Goal: Task Accomplishment & Management: Use online tool/utility

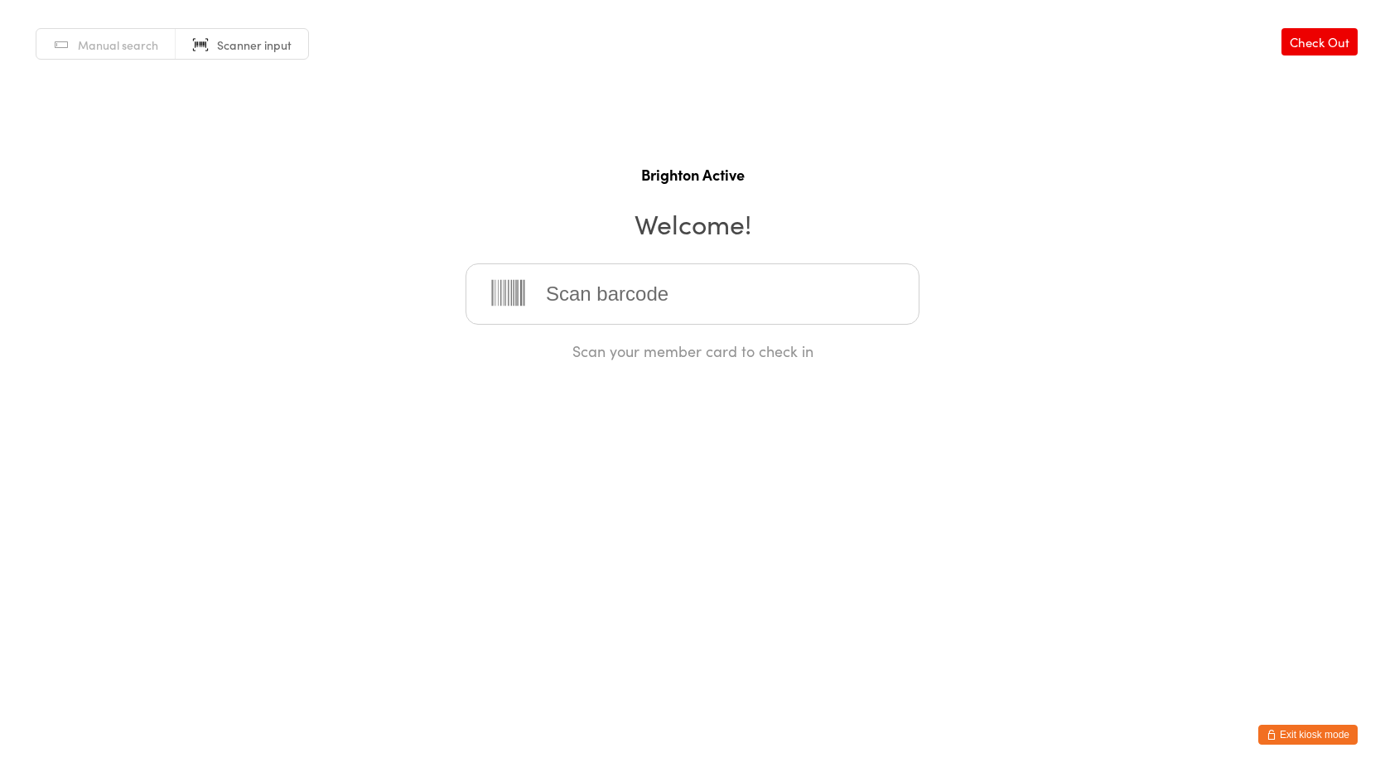
click at [138, 41] on span "Manual search" at bounding box center [118, 44] width 80 height 17
type input "choy"
click at [573, 357] on div "Choy-Kee Leow" at bounding box center [692, 347] width 424 height 22
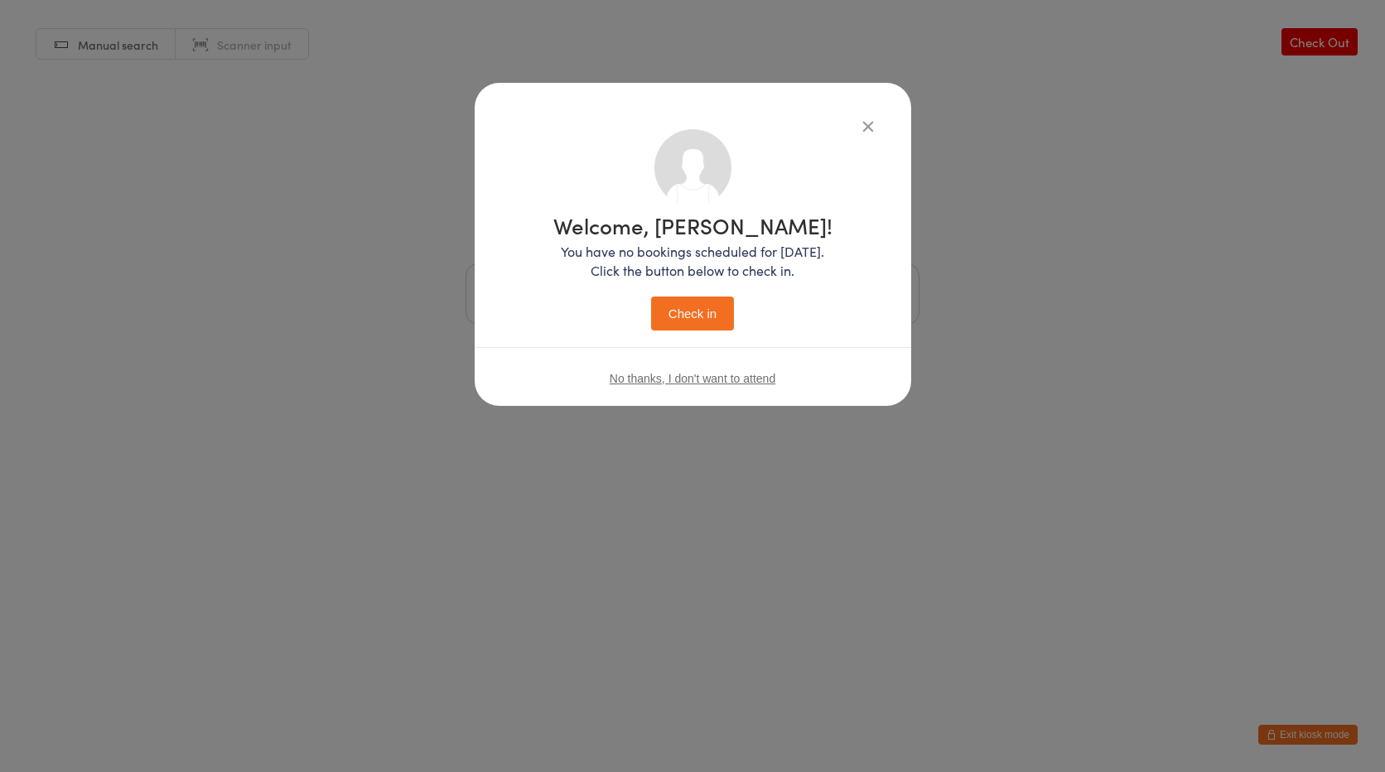
click at [696, 305] on button "Check in" at bounding box center [692, 313] width 83 height 34
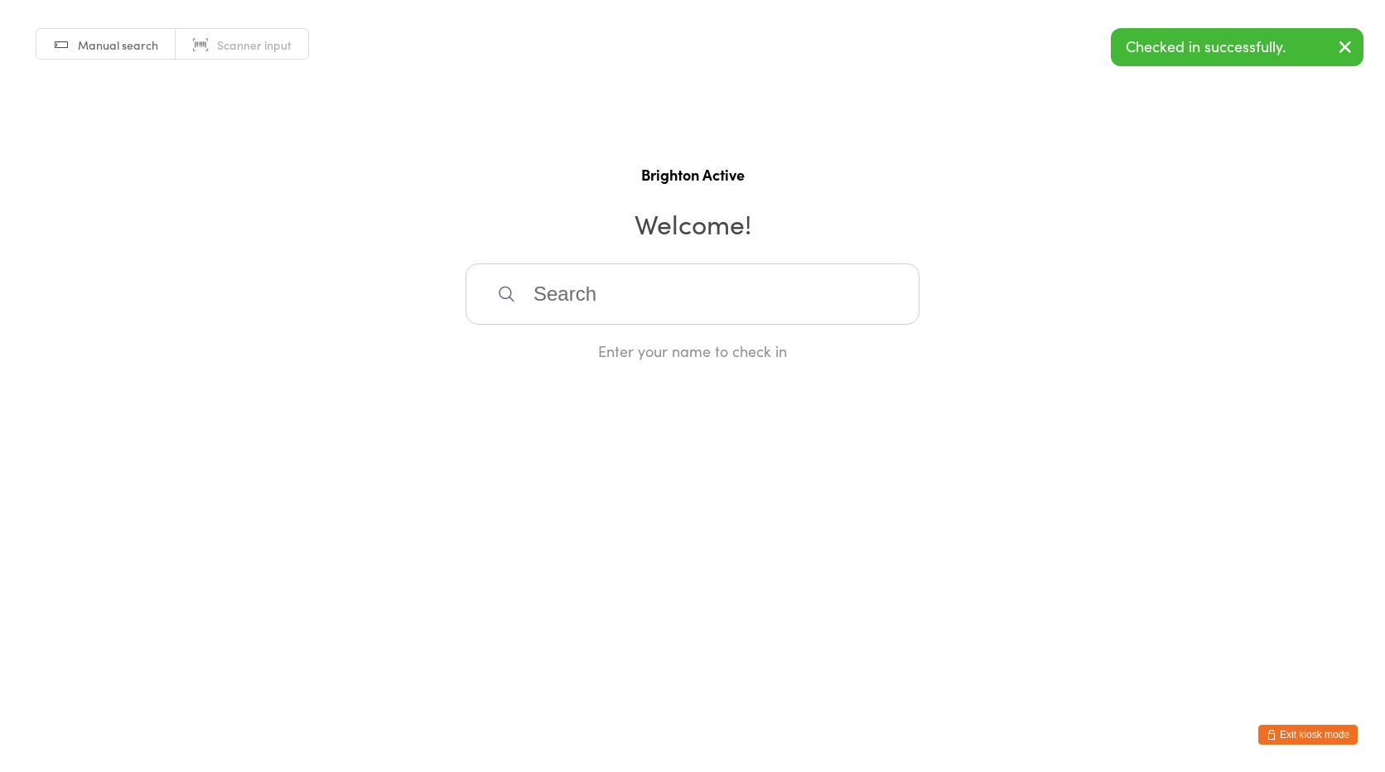
click at [615, 304] on input "search" at bounding box center [692, 293] width 454 height 61
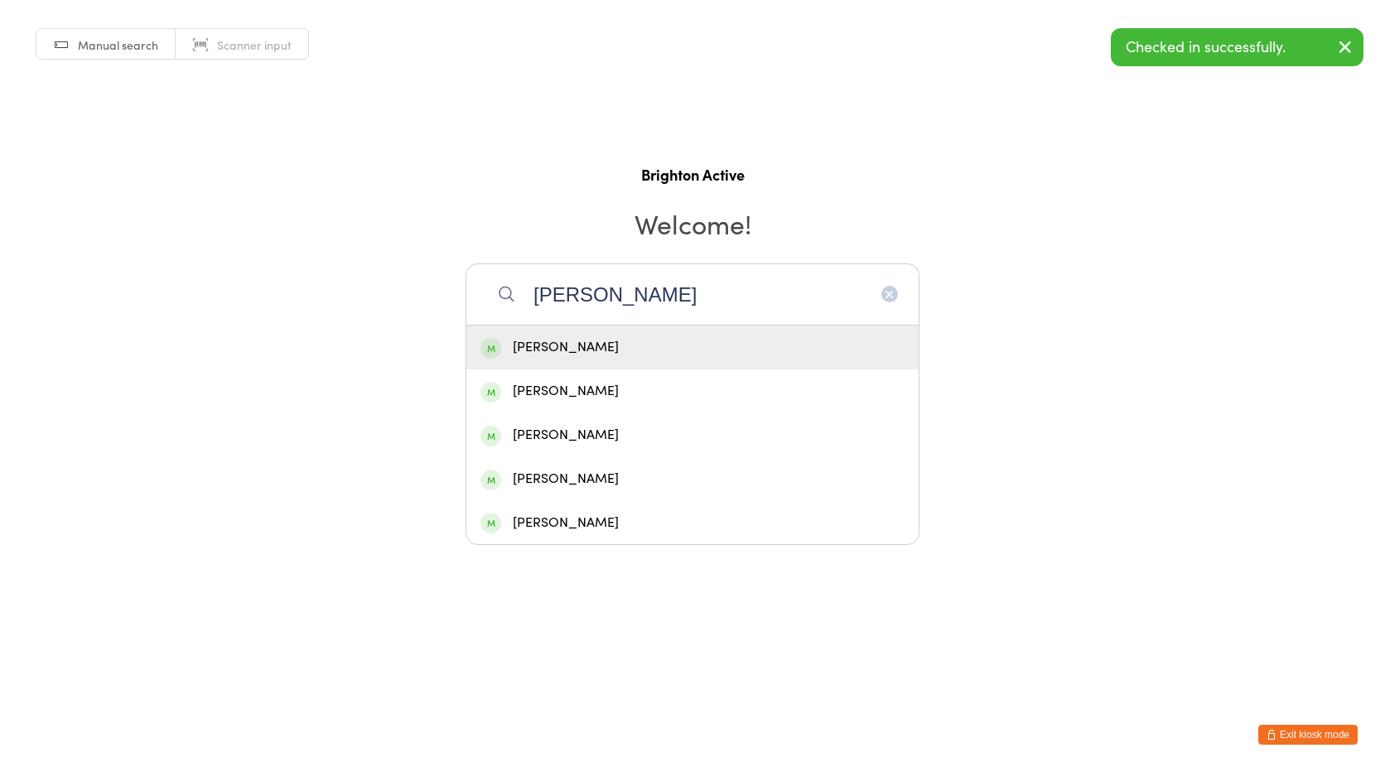
type input "chris"
click at [590, 354] on div "[PERSON_NAME]" at bounding box center [692, 347] width 424 height 22
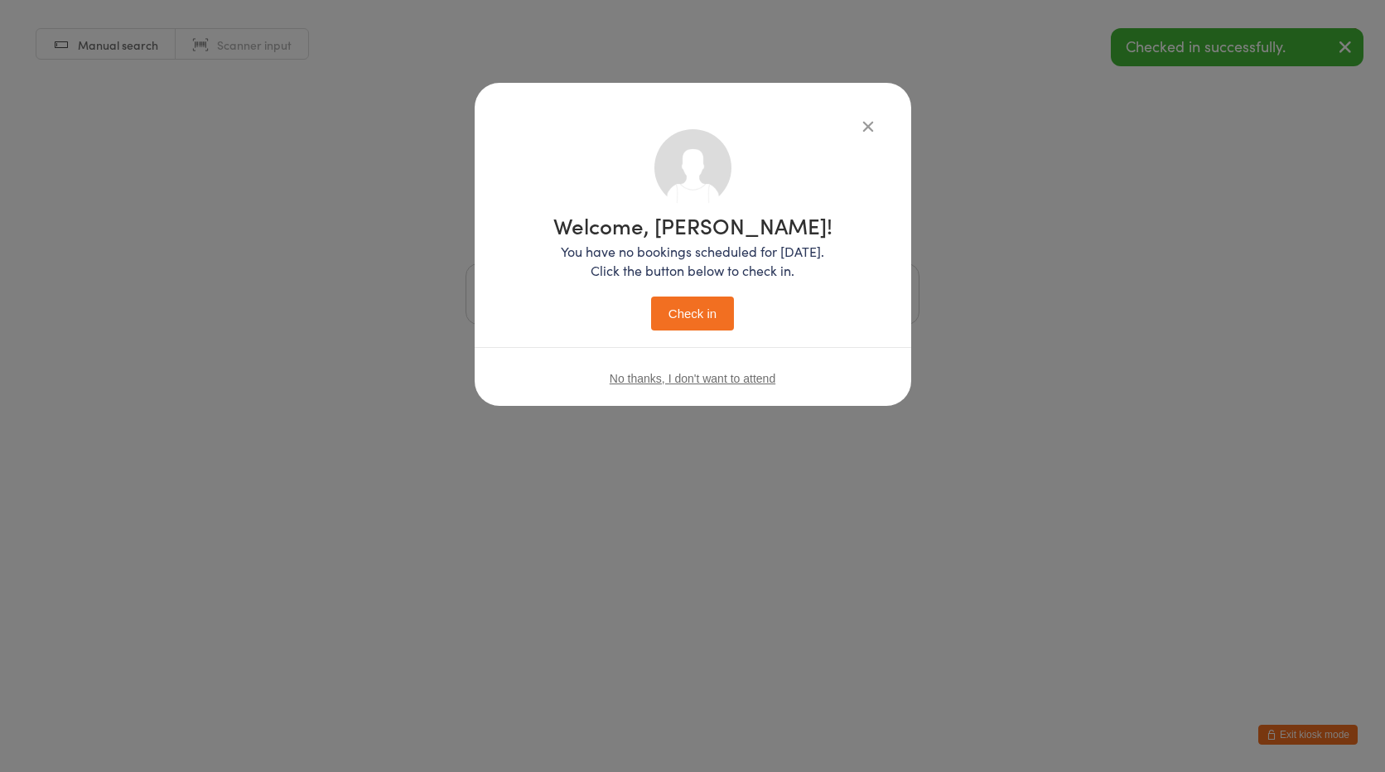
click at [681, 314] on button "Check in" at bounding box center [692, 313] width 83 height 34
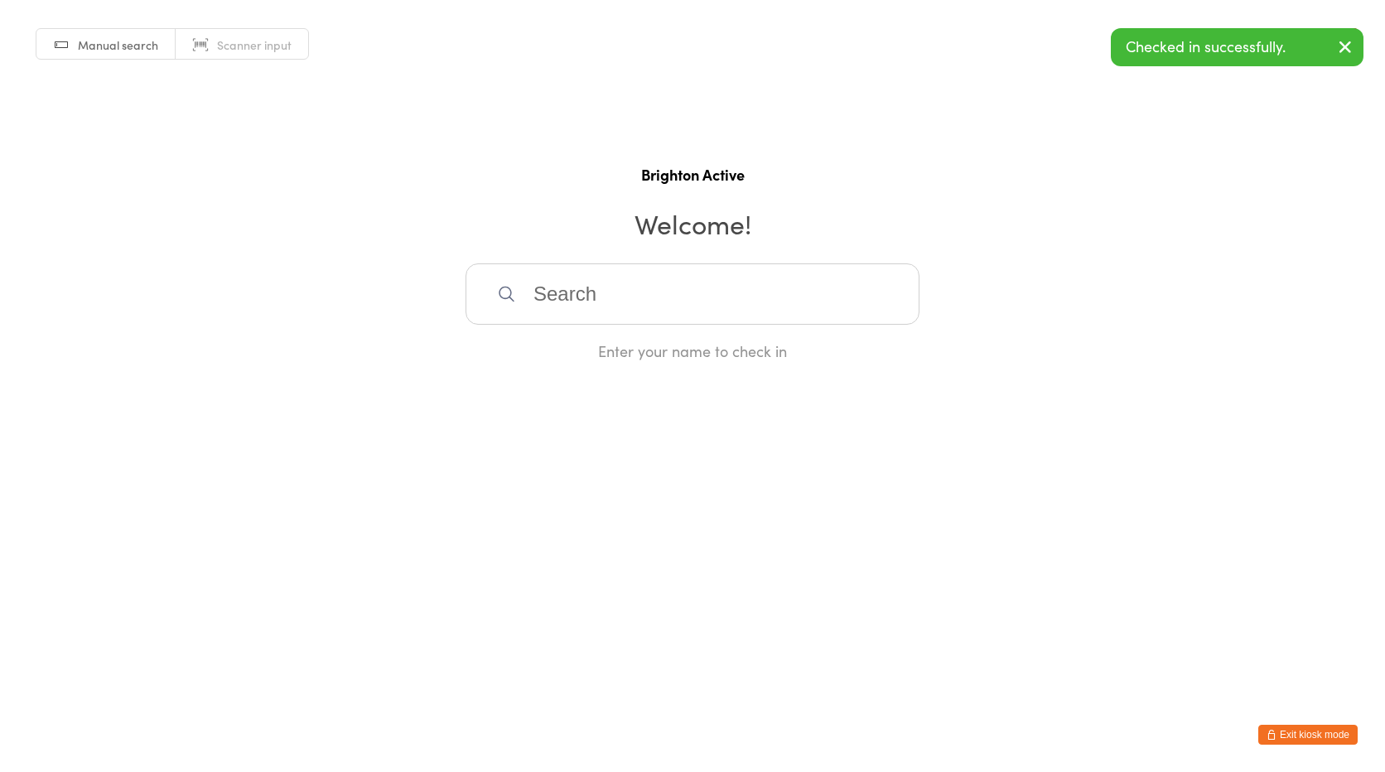
click at [228, 41] on span "Scanner input" at bounding box center [254, 44] width 75 height 17
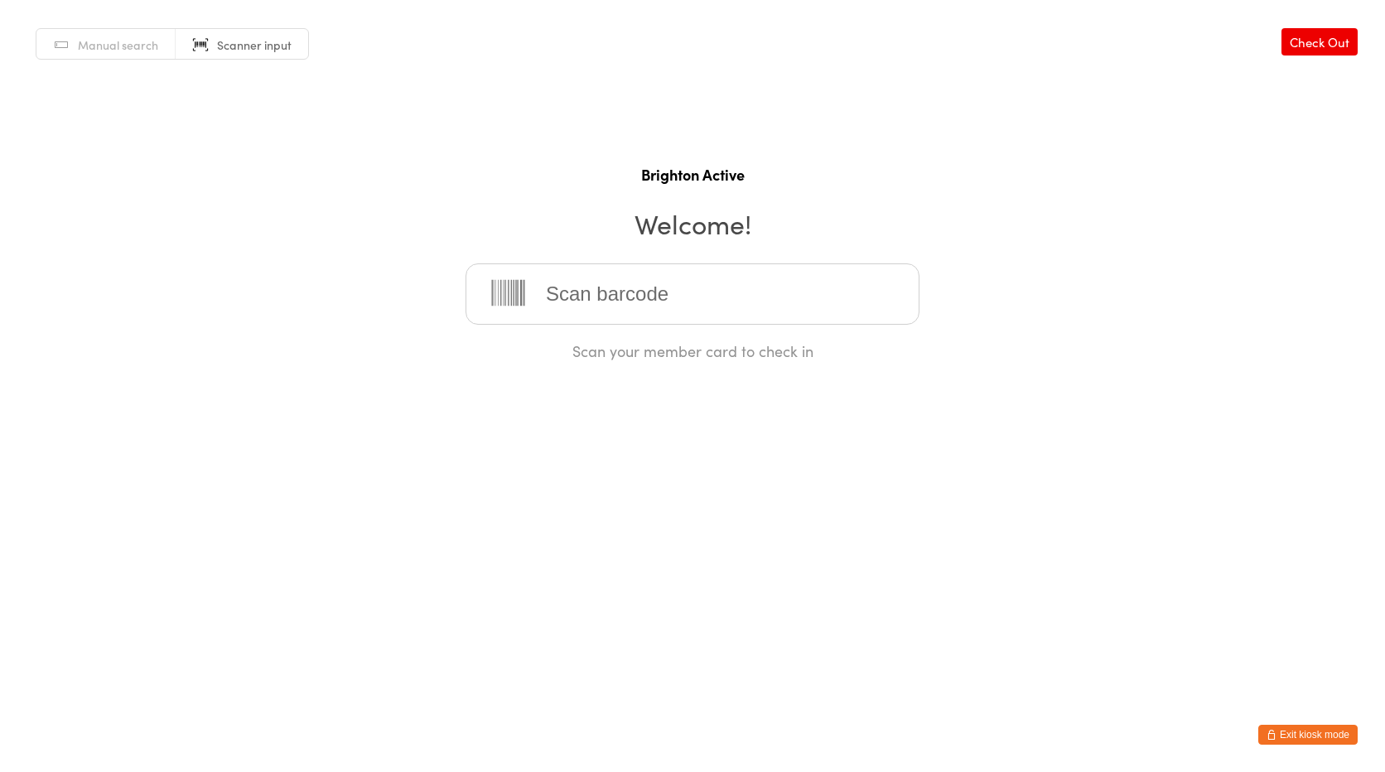
click at [608, 276] on input "search" at bounding box center [692, 293] width 454 height 61
click at [604, 313] on input "search" at bounding box center [692, 293] width 454 height 61
click at [335, 522] on html "You have now entered Kiosk Mode. Members will be able to check themselves in us…" at bounding box center [692, 386] width 1385 height 772
click at [613, 313] on input "search" at bounding box center [692, 293] width 454 height 61
click at [568, 291] on input "search" at bounding box center [692, 293] width 454 height 61
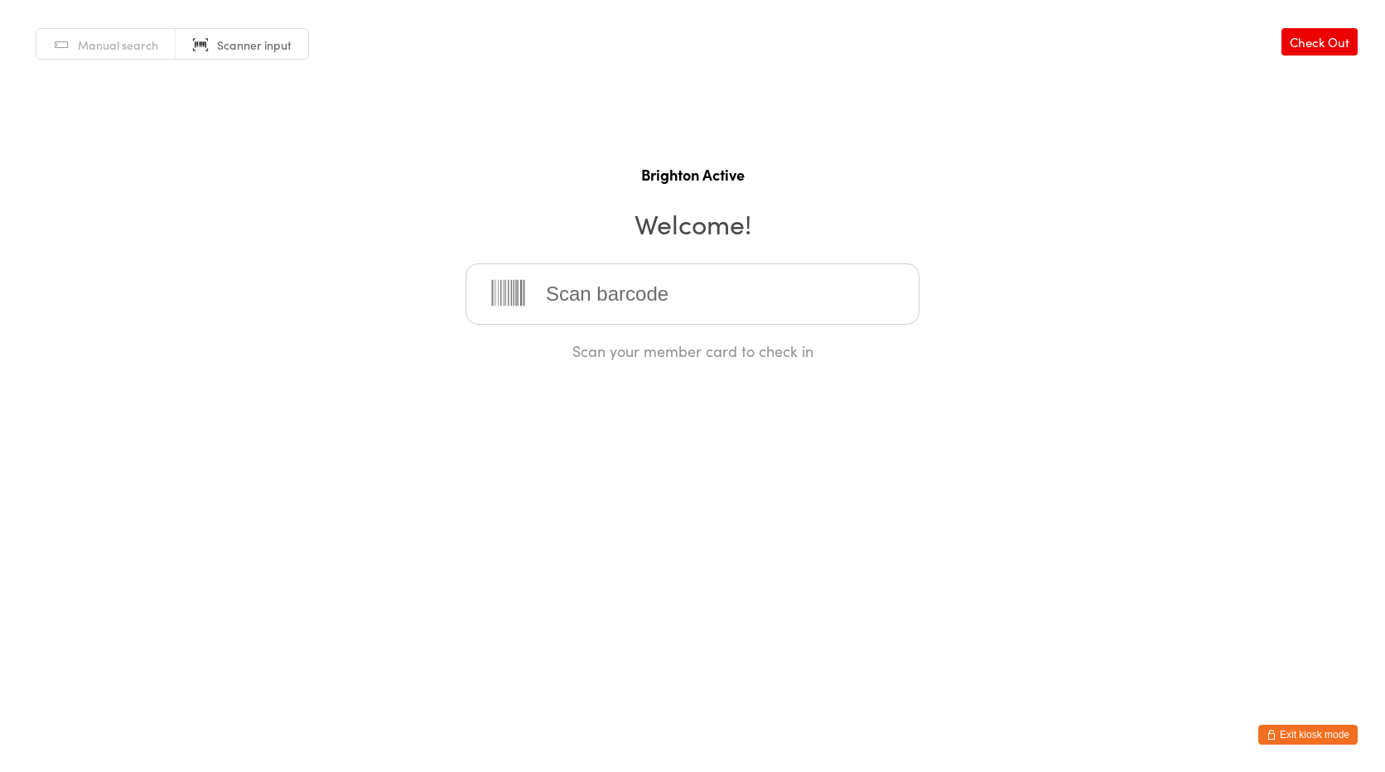
click at [113, 35] on link "Manual search" at bounding box center [105, 44] width 139 height 31
type input "ned"
click at [576, 363] on div "Ned Gabriel Hussney" at bounding box center [692, 347] width 452 height 44
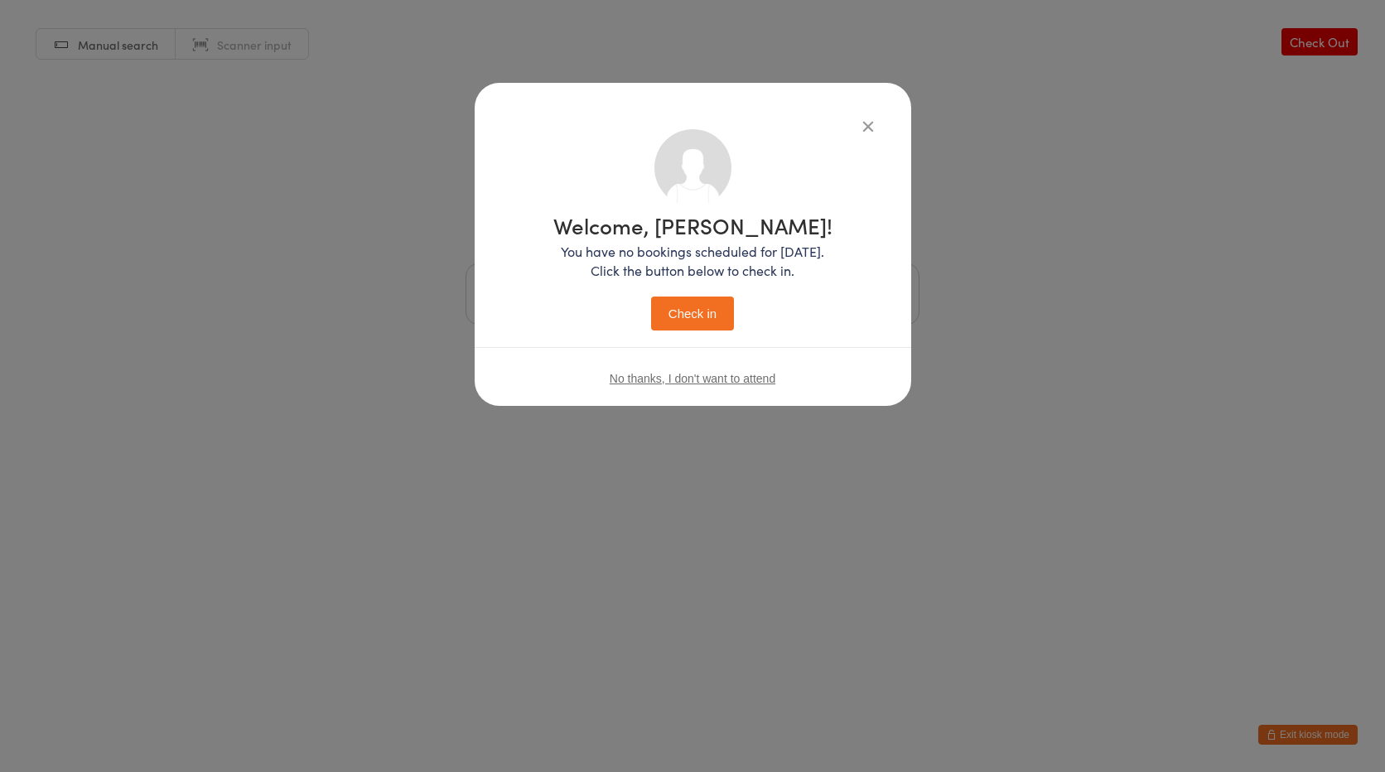
click at [670, 306] on button "Check in" at bounding box center [692, 313] width 83 height 34
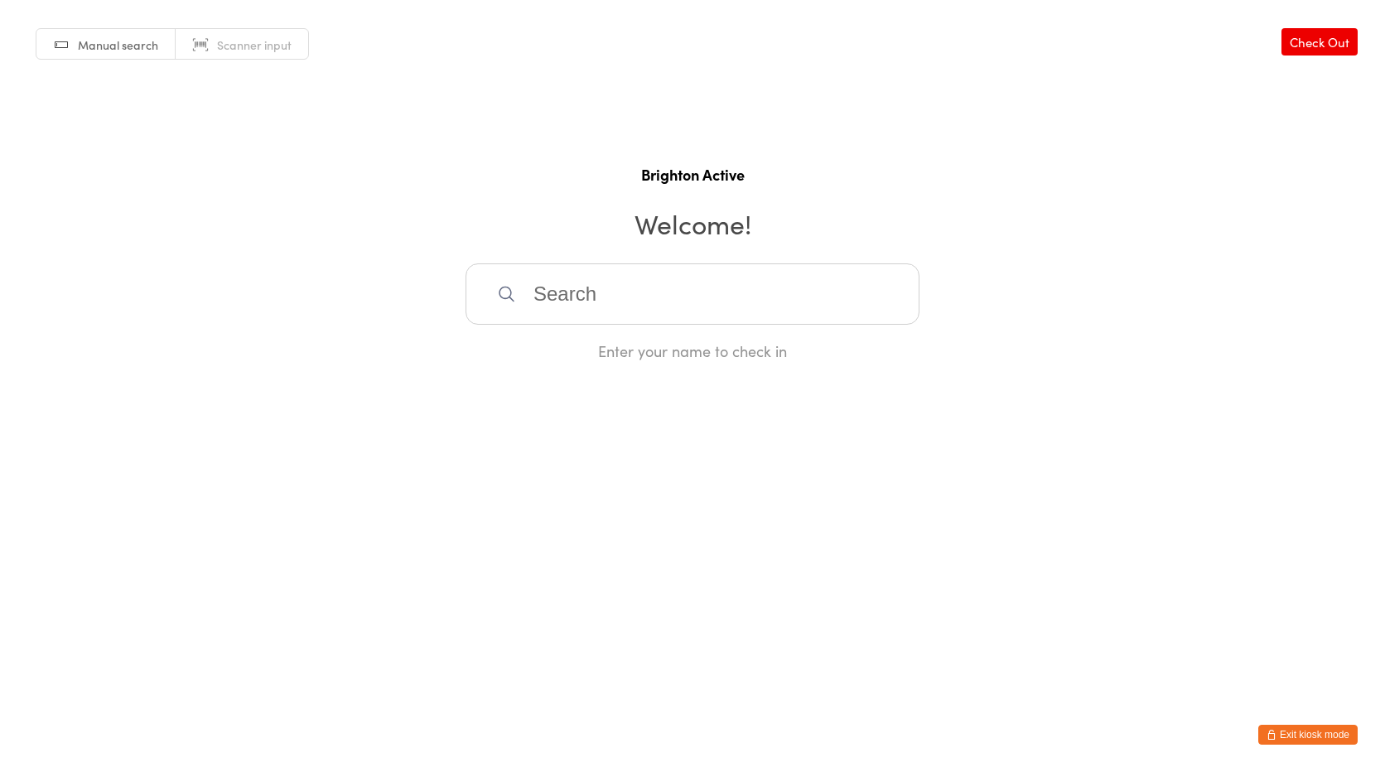
click at [224, 44] on span "Scanner input" at bounding box center [254, 44] width 75 height 17
click at [505, 296] on icon at bounding box center [508, 293] width 44 height 33
click at [574, 291] on input "search" at bounding box center [692, 293] width 454 height 61
type input "70313"
click at [1314, 727] on button "Exit kiosk mode" at bounding box center [1307, 735] width 99 height 20
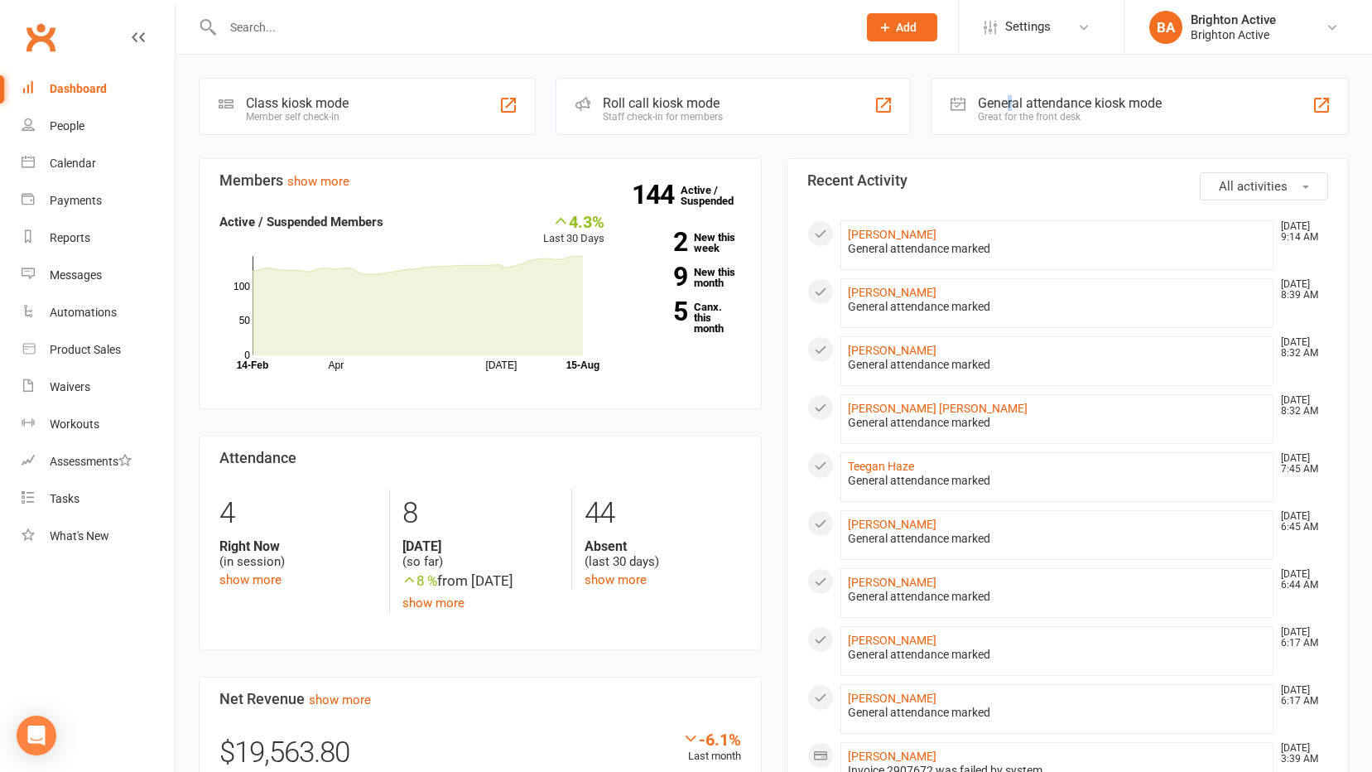
click at [1009, 110] on div "General attendance kiosk mode" at bounding box center [1070, 103] width 184 height 16
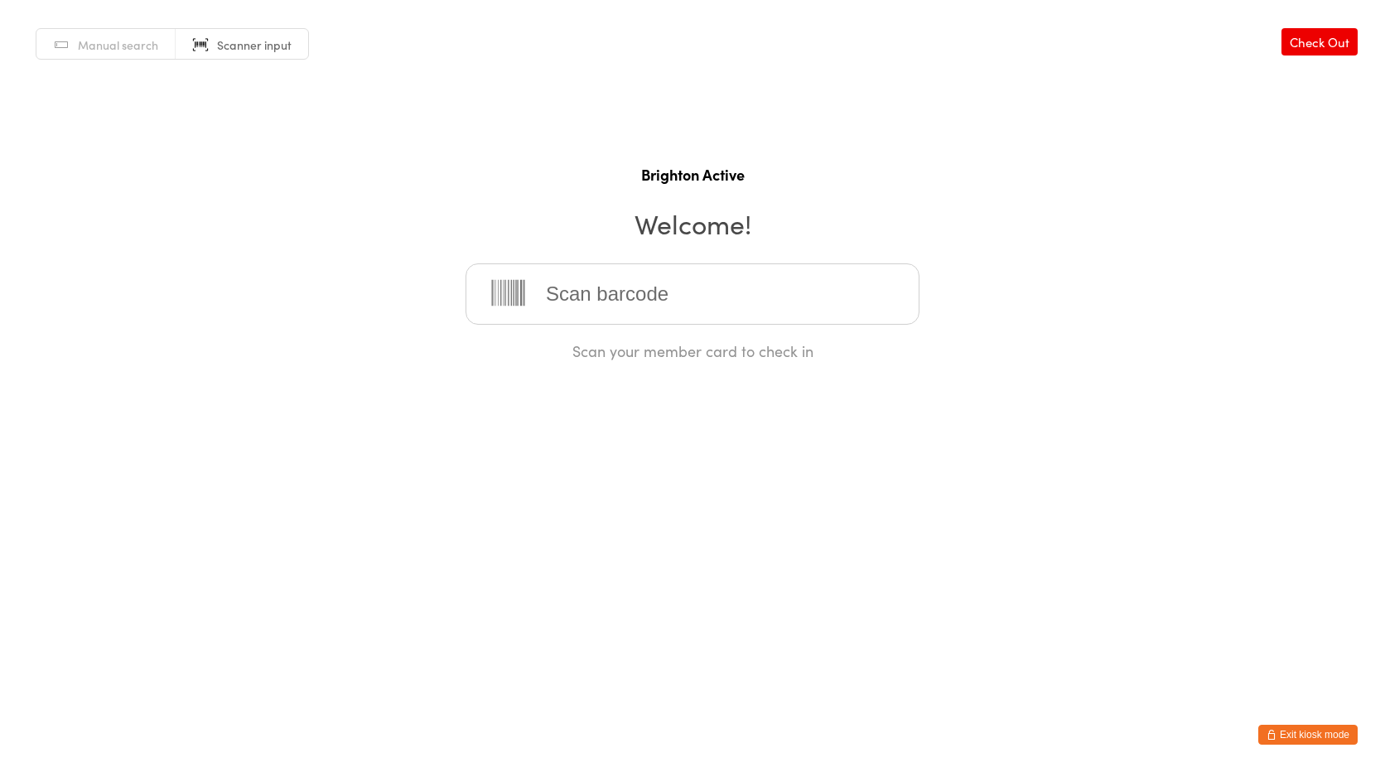
click at [128, 40] on span "Manual search" at bounding box center [118, 44] width 80 height 17
type input "ell"
click at [551, 355] on div "Elle Xippas" at bounding box center [692, 347] width 424 height 22
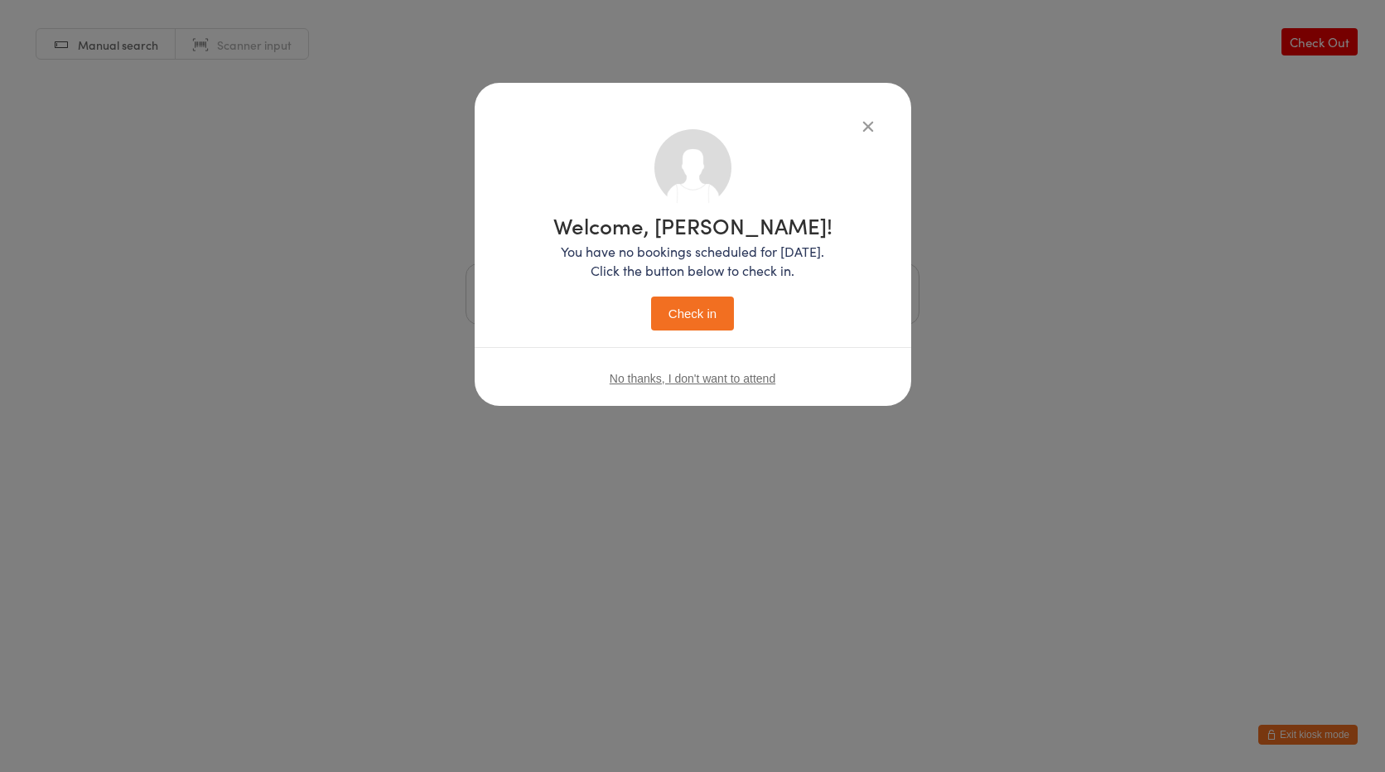
click at [664, 317] on button "Check in" at bounding box center [692, 313] width 83 height 34
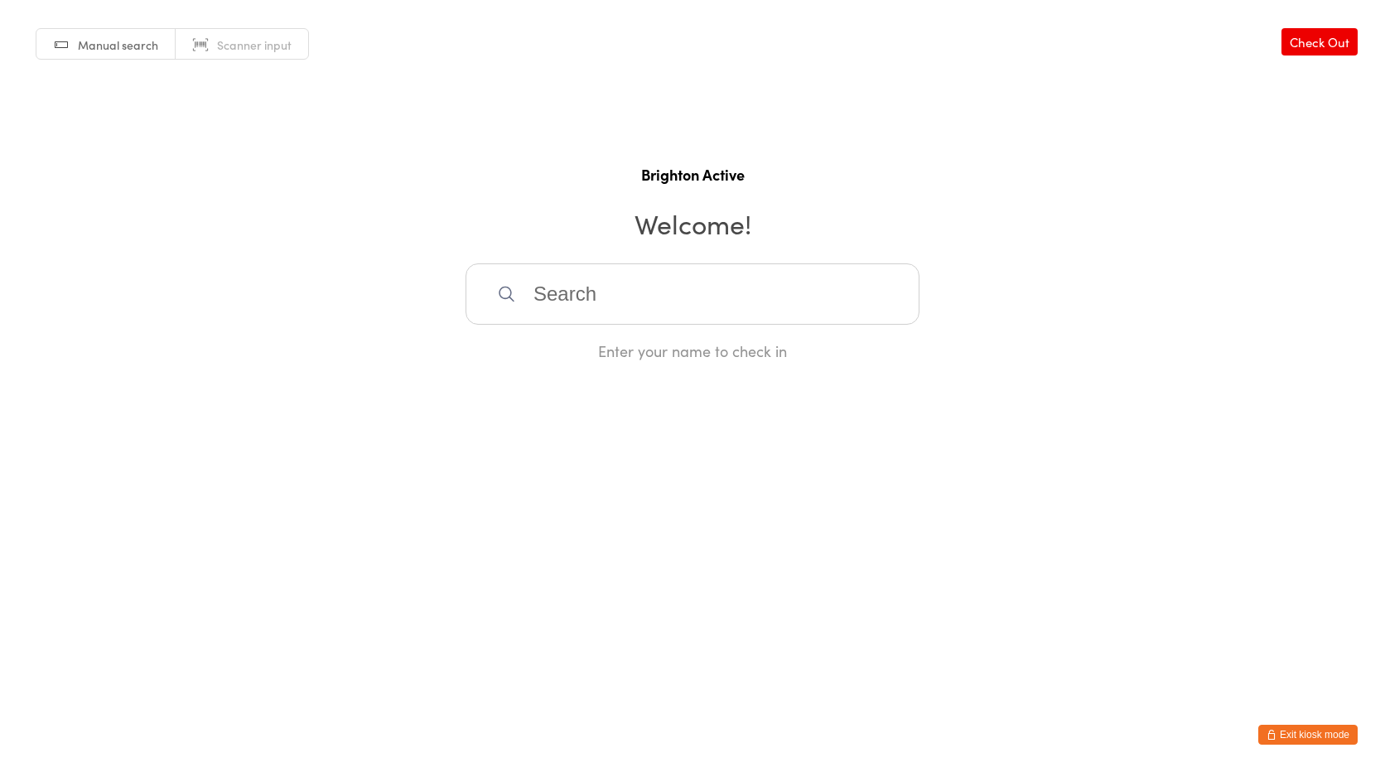
click at [226, 40] on span "Scanner input" at bounding box center [254, 44] width 75 height 17
click at [1274, 737] on icon "button" at bounding box center [1271, 735] width 10 height 10
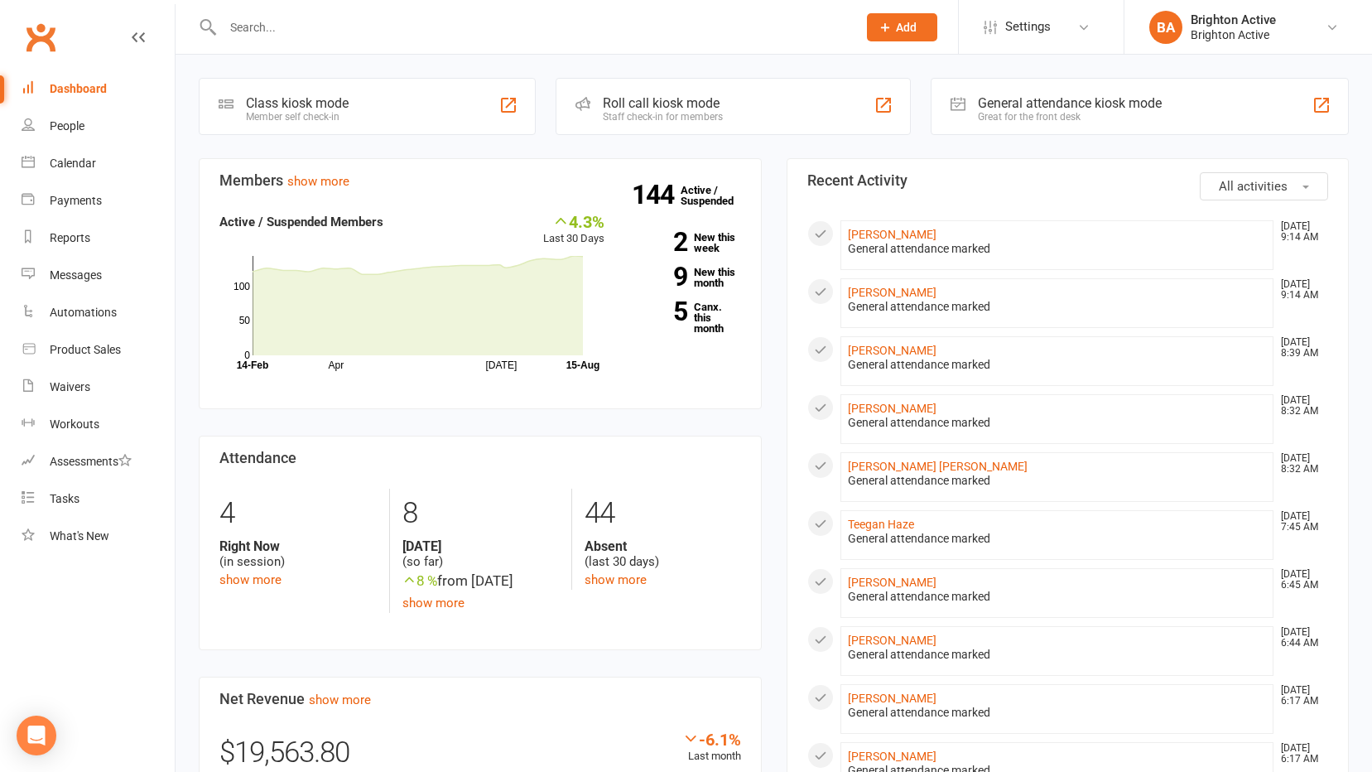
click at [1050, 128] on div "General attendance kiosk mode Great for the front desk" at bounding box center [1140, 106] width 418 height 57
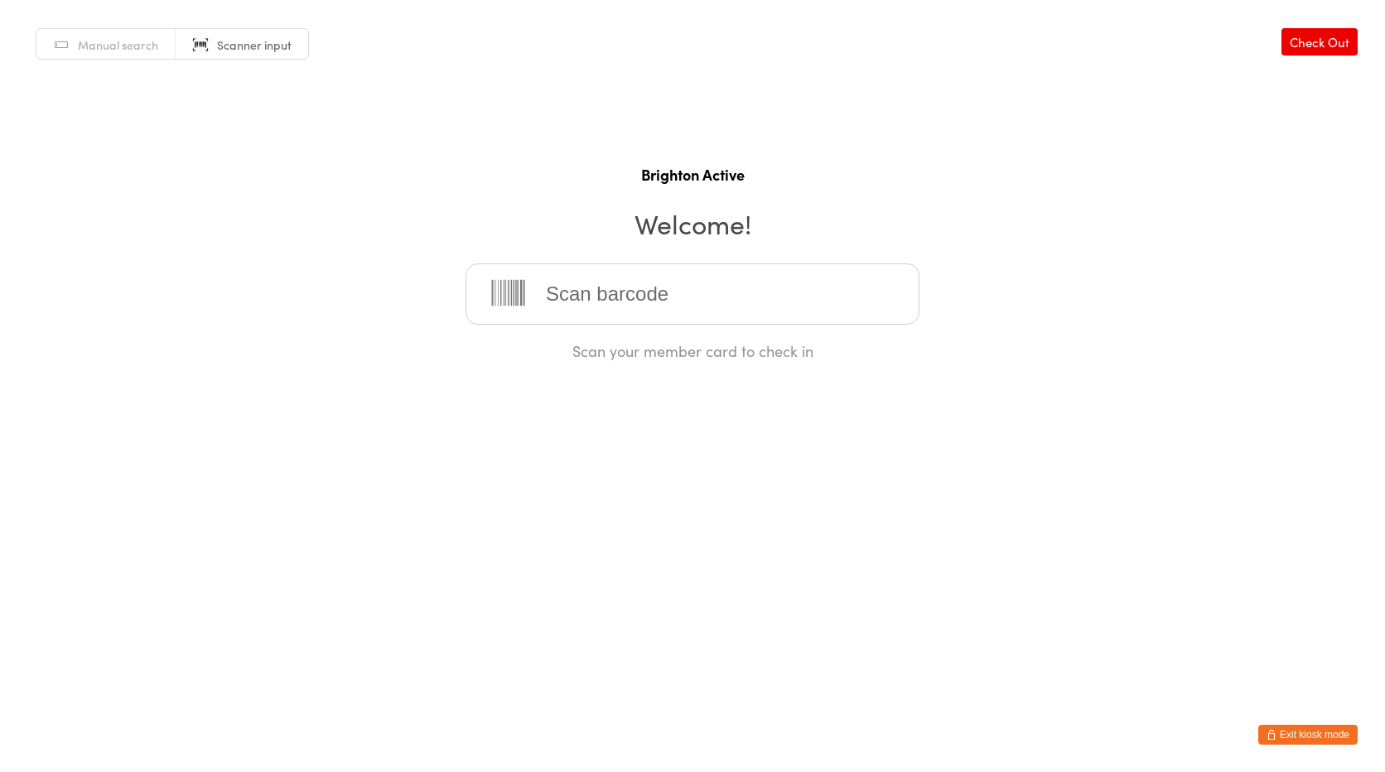
click at [145, 45] on span "Manual search" at bounding box center [118, 44] width 80 height 17
type input "teeg"
click at [583, 357] on div "Teegan Haze" at bounding box center [692, 347] width 424 height 22
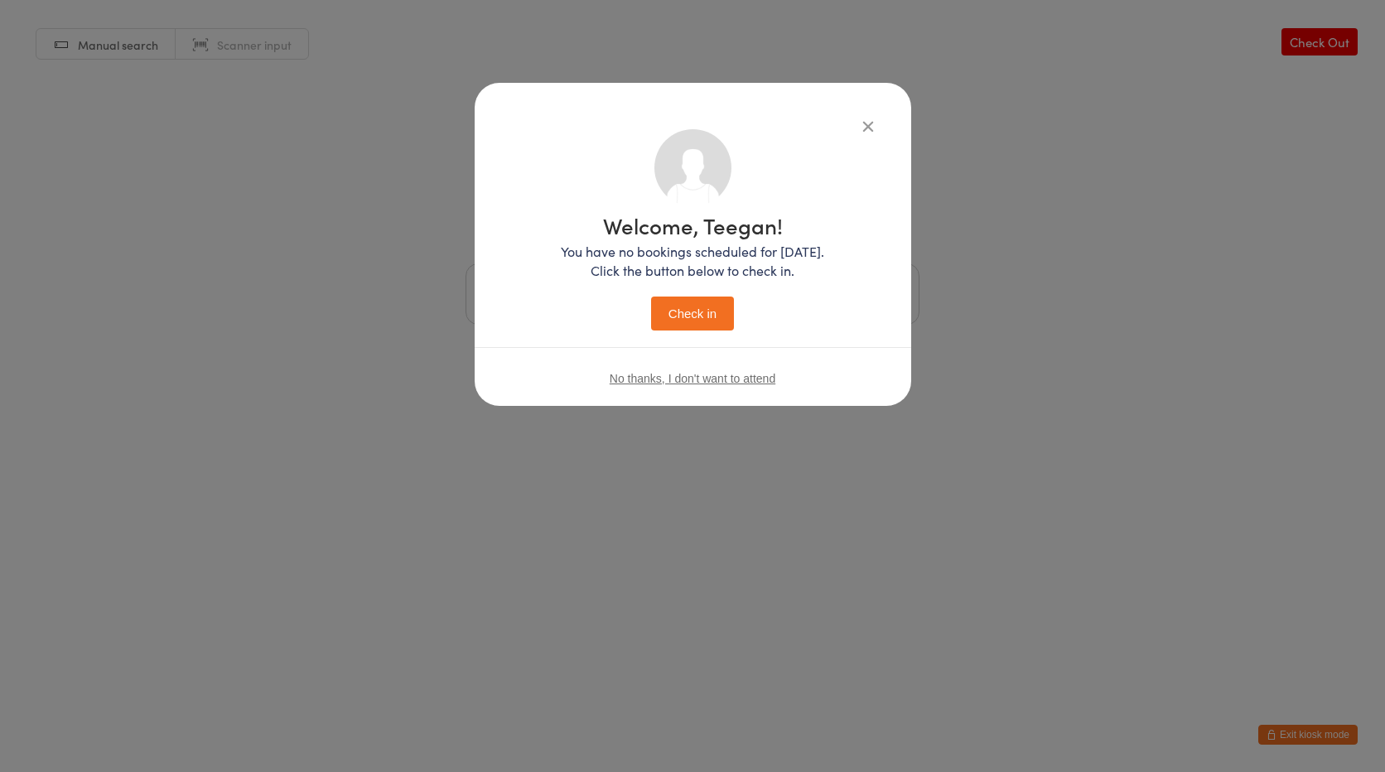
click at [673, 308] on button "Check in" at bounding box center [692, 313] width 83 height 34
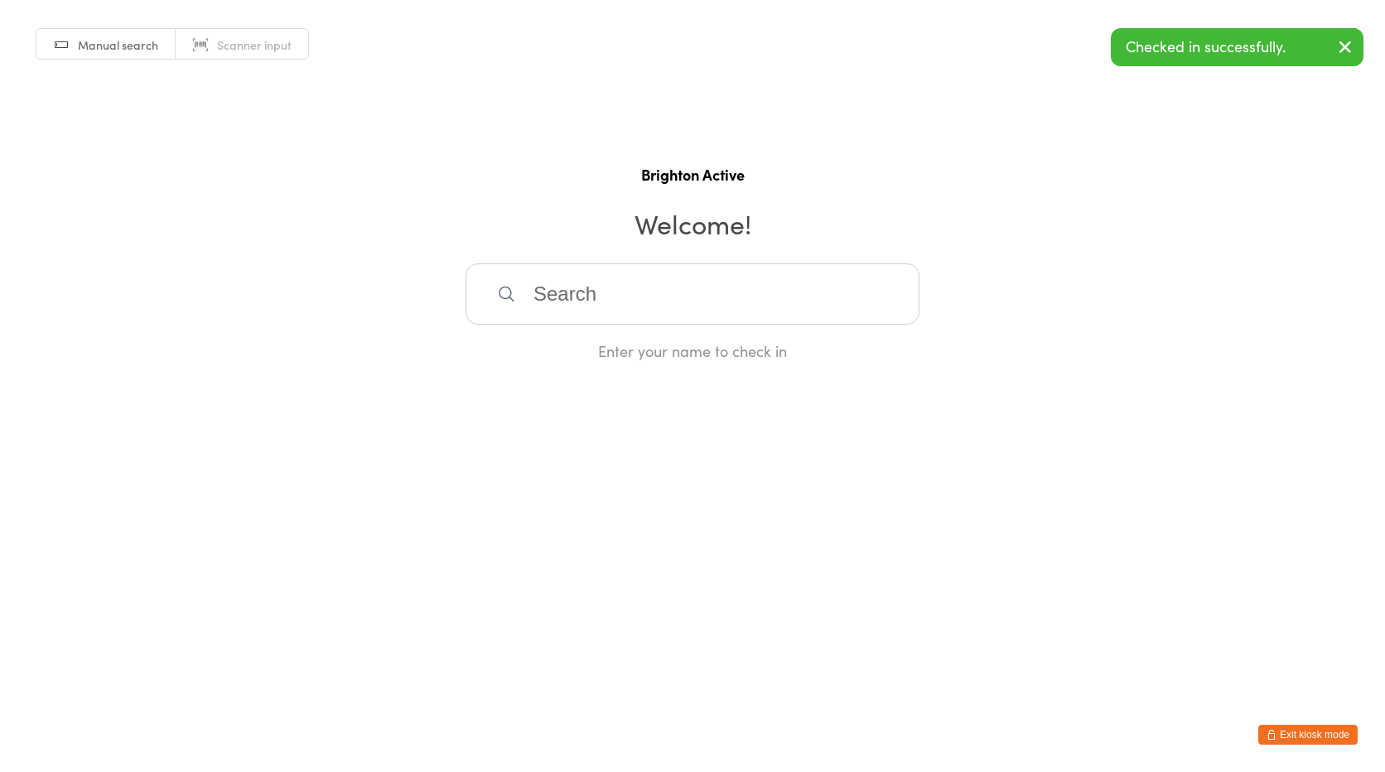
click at [248, 55] on link "Scanner input" at bounding box center [242, 44] width 132 height 31
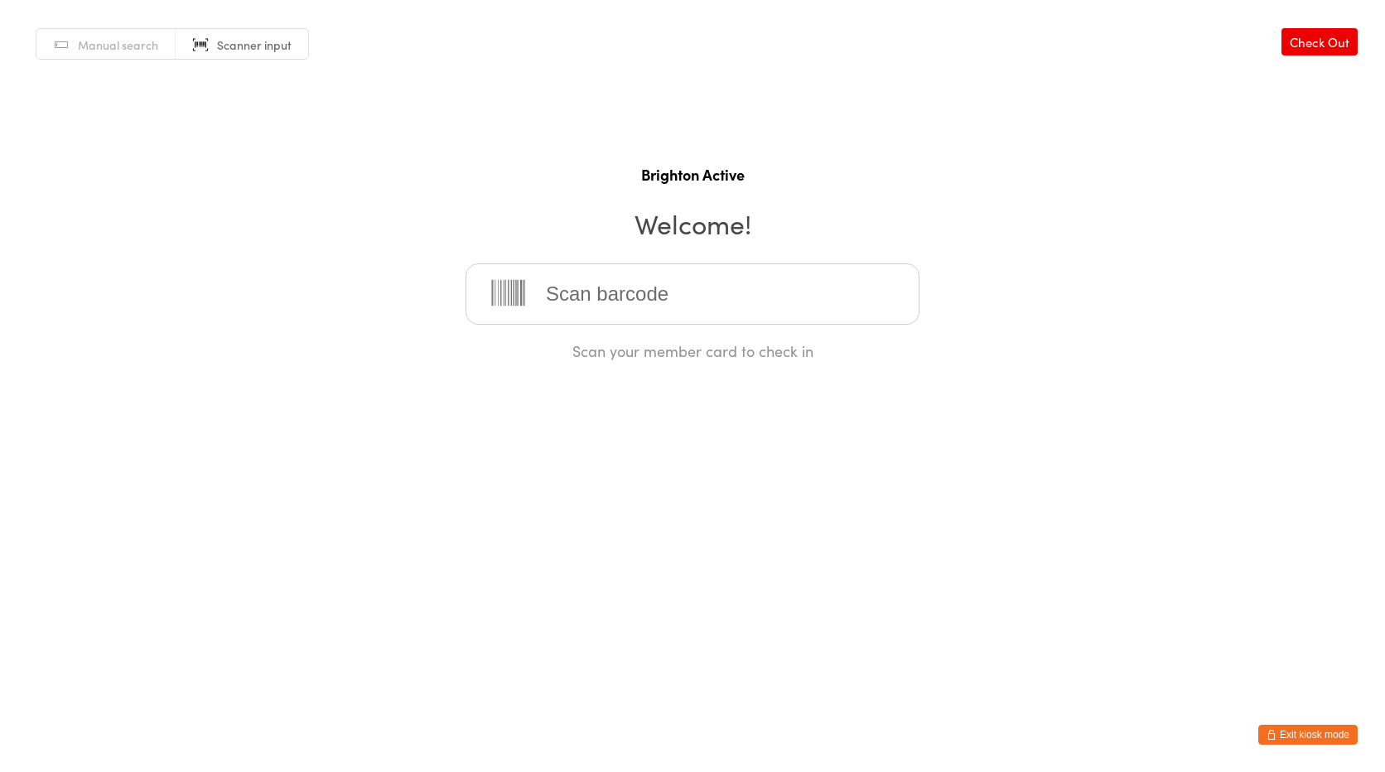
click at [1303, 739] on button "Exit kiosk mode" at bounding box center [1307, 735] width 99 height 20
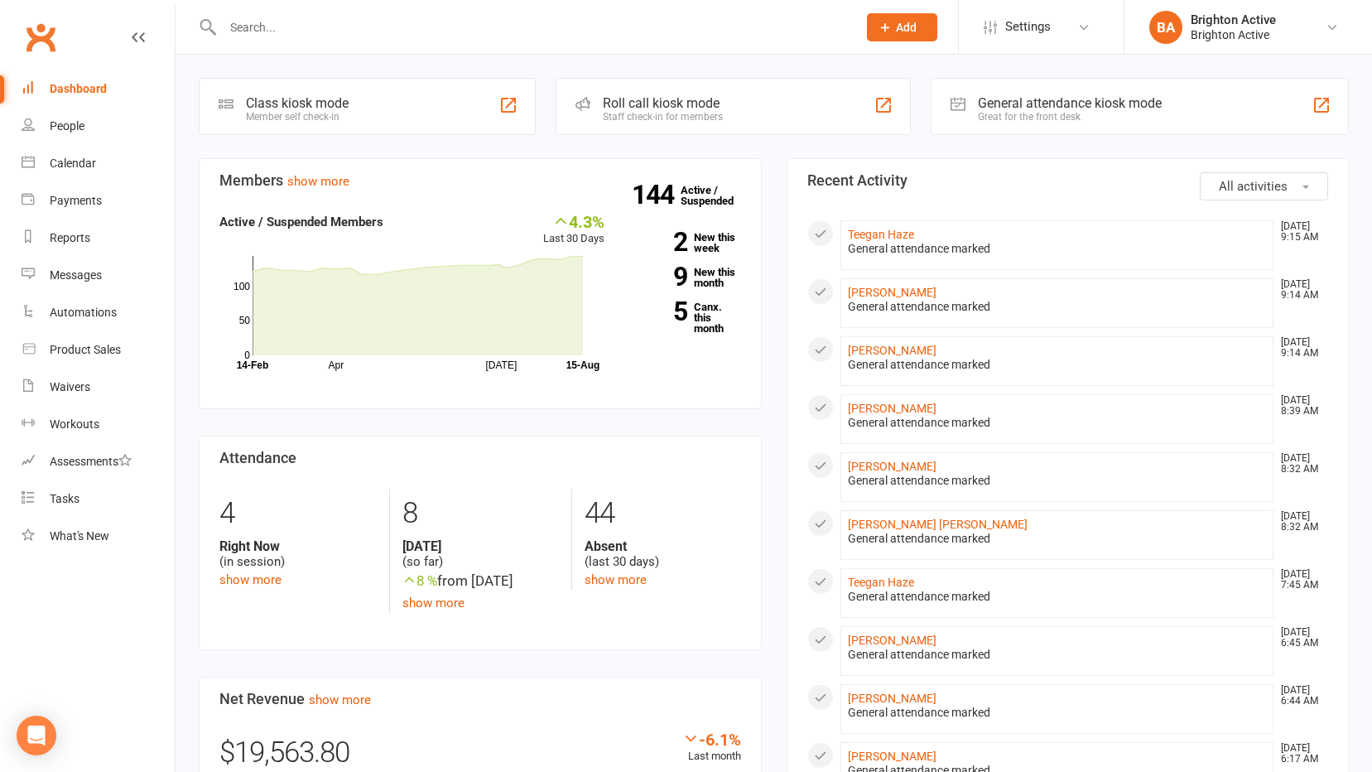
click at [1021, 108] on div "General attendance kiosk mode" at bounding box center [1070, 103] width 184 height 16
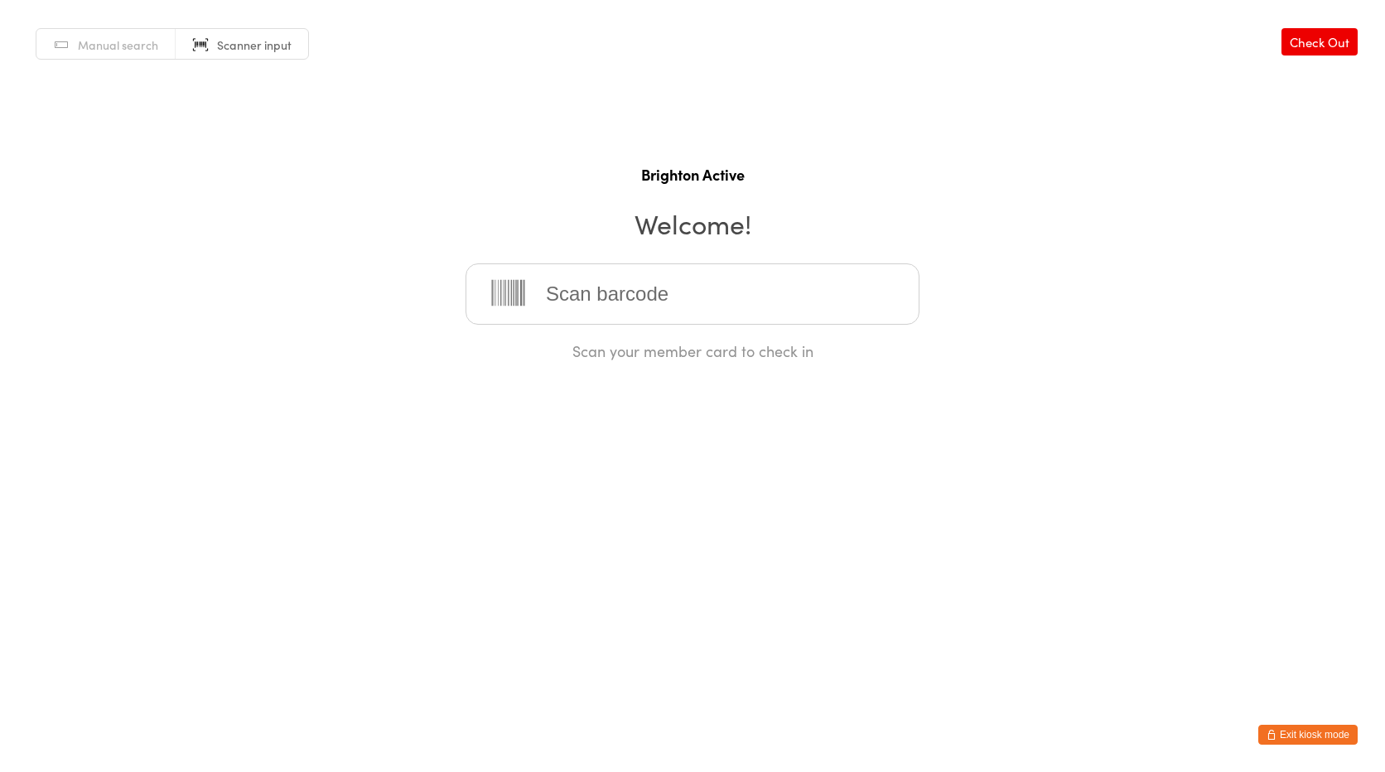
click at [590, 297] on input "search" at bounding box center [692, 293] width 454 height 61
click at [65, 49] on link "Manual search" at bounding box center [105, 44] width 139 height 31
click at [260, 36] on link "Scanner input" at bounding box center [242, 44] width 132 height 31
click at [68, 46] on link "Manual search" at bounding box center [105, 44] width 139 height 31
click at [235, 50] on span "Scanner input" at bounding box center [254, 44] width 75 height 17
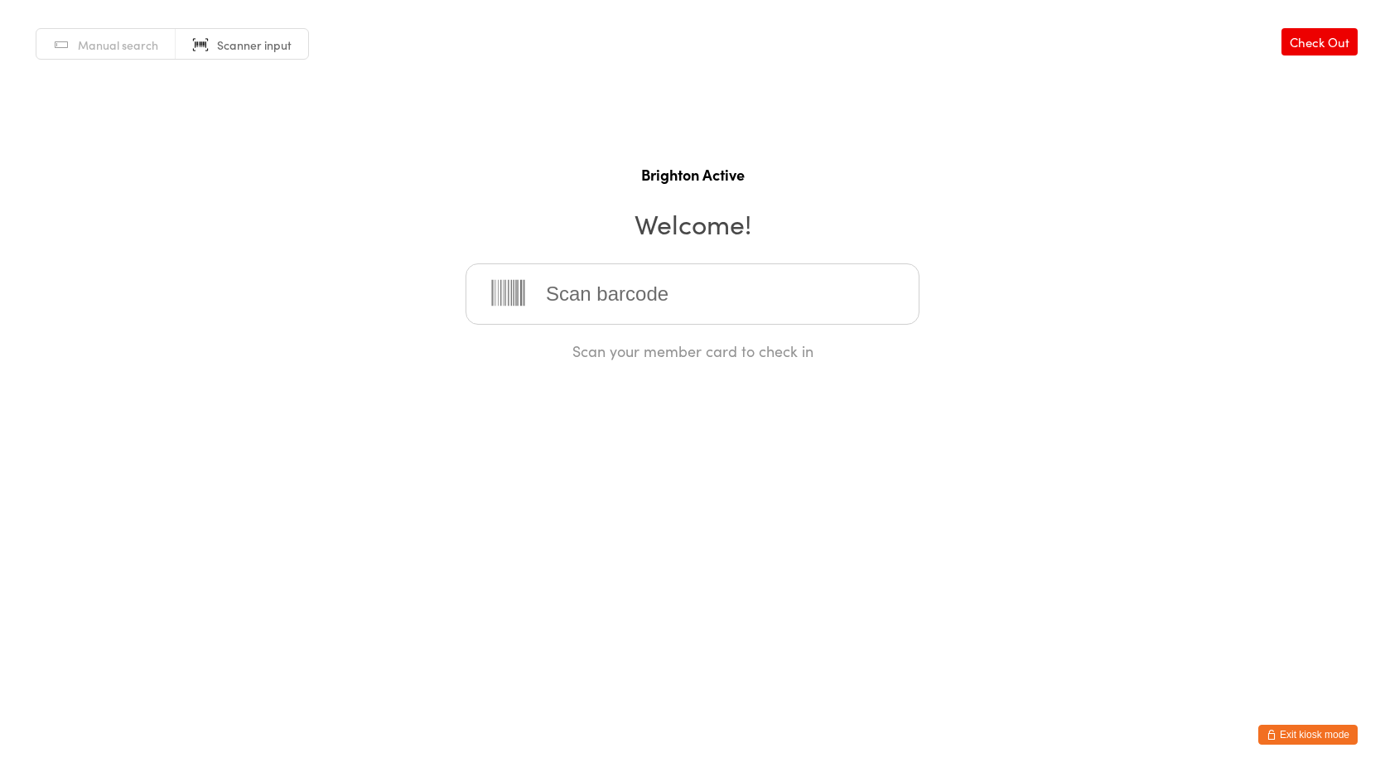
drag, startPoint x: 99, startPoint y: 46, endPoint x: 118, endPoint y: 46, distance: 19.0
click at [99, 46] on span "Manual search" at bounding box center [118, 44] width 80 height 17
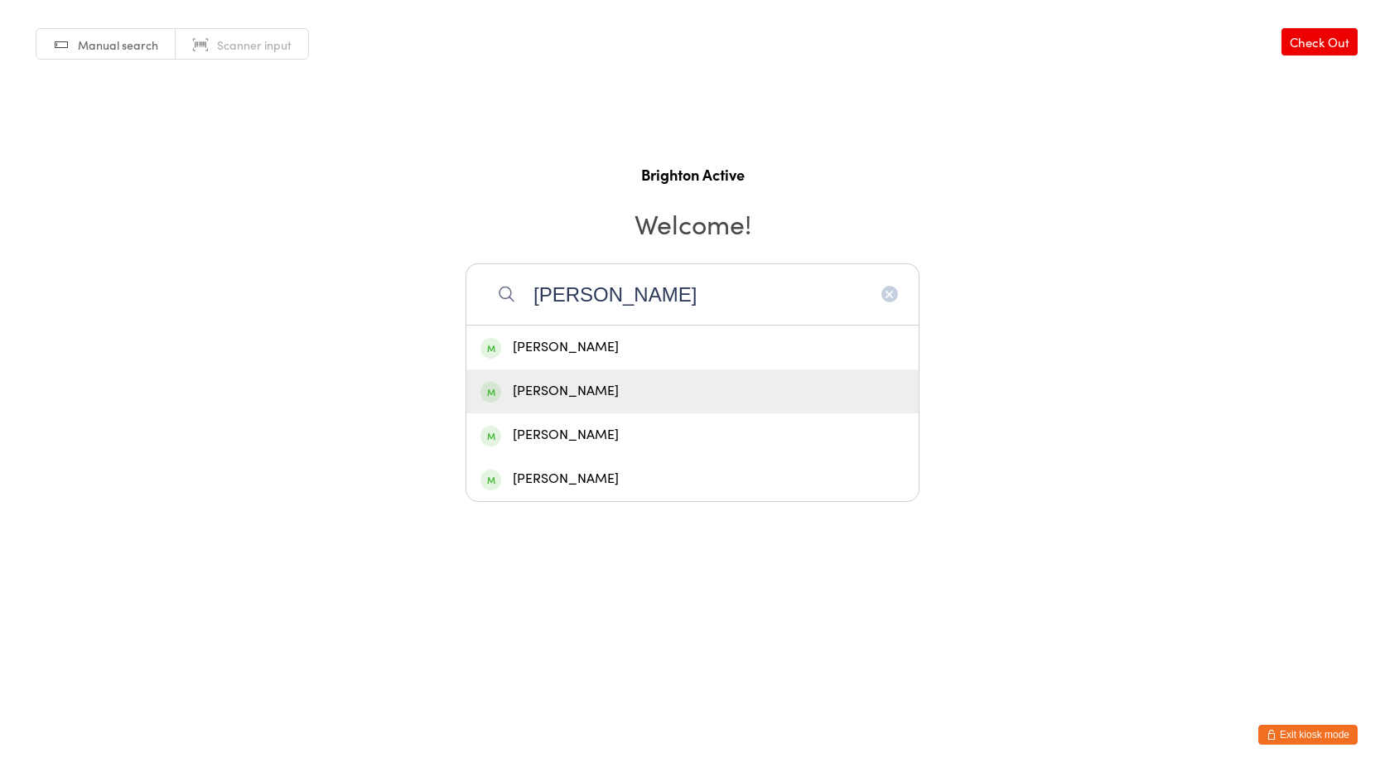
type input "[PERSON_NAME]"
click at [595, 393] on div "[PERSON_NAME]" at bounding box center [692, 391] width 424 height 22
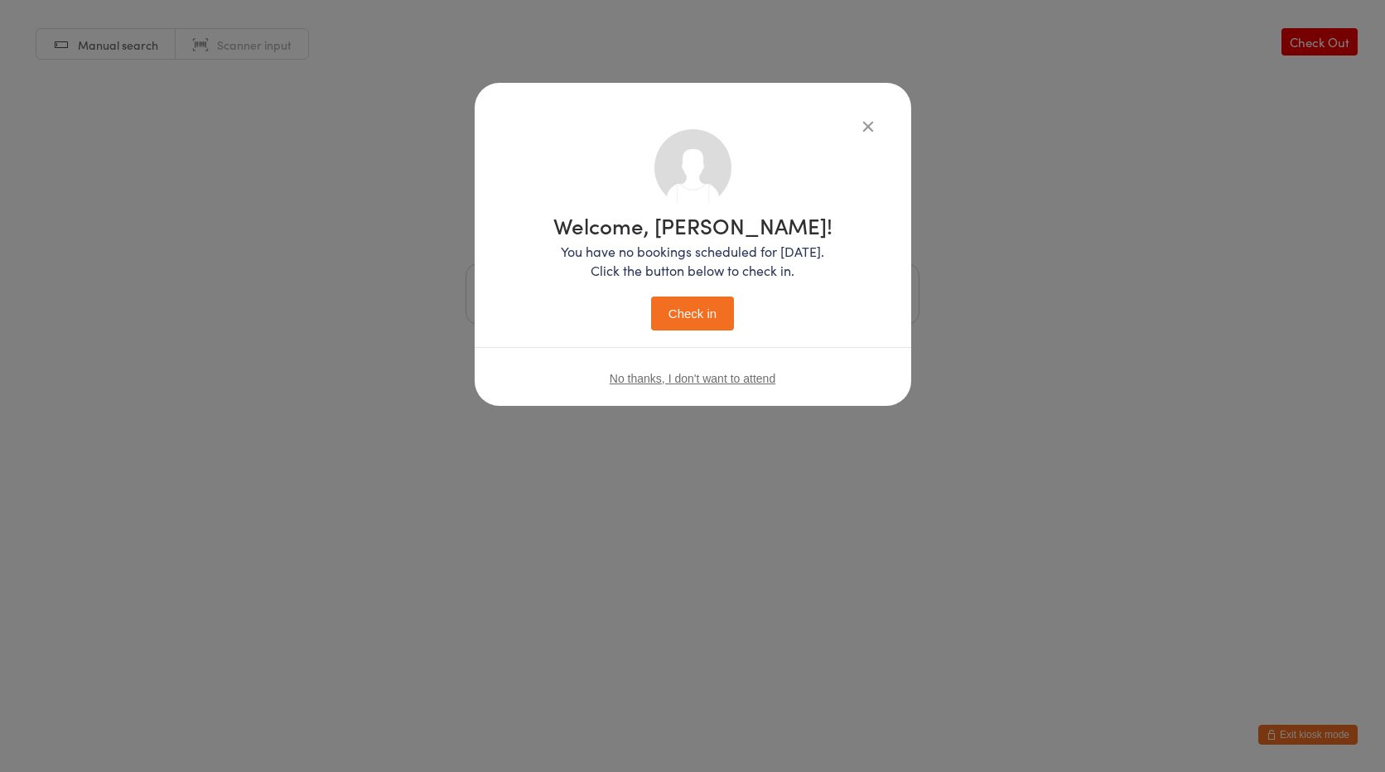
click at [657, 319] on button "Check in" at bounding box center [692, 313] width 83 height 34
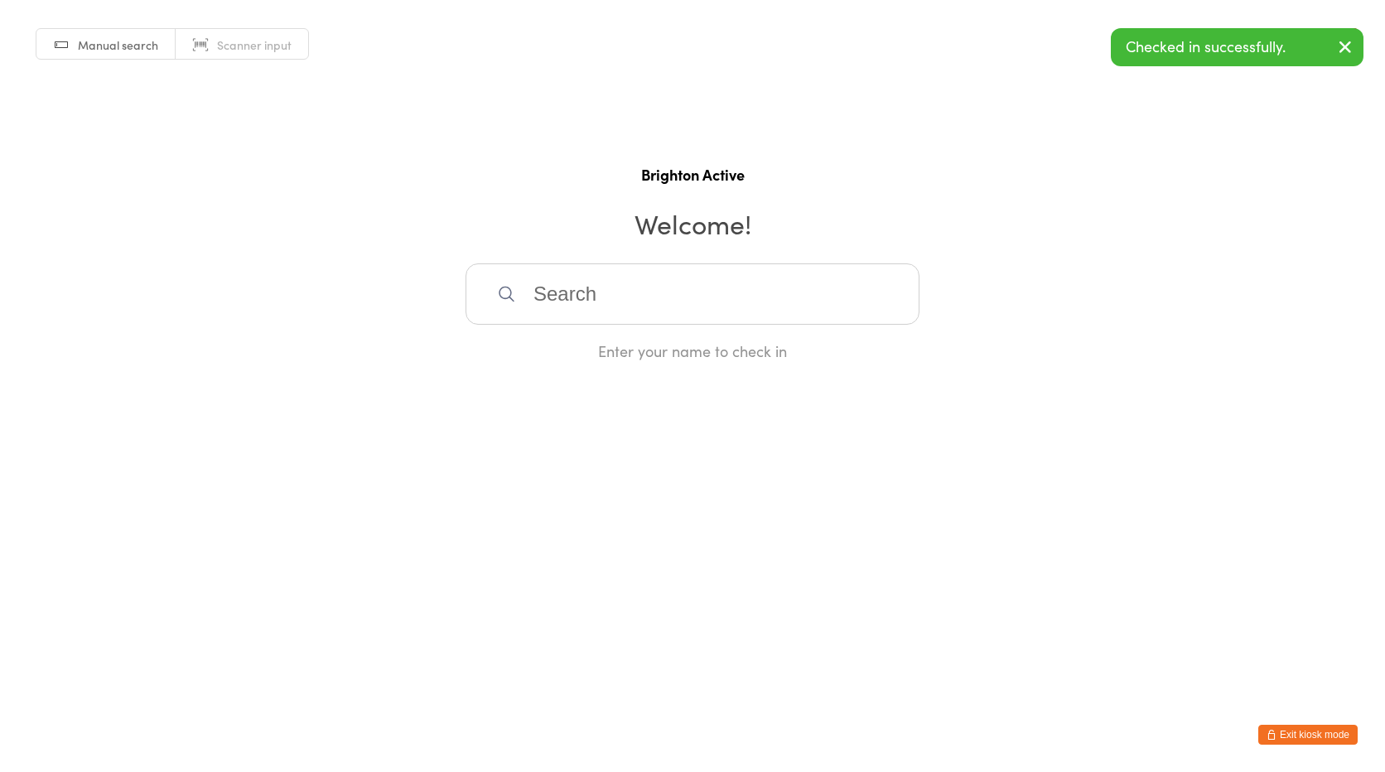
click at [261, 36] on link "Scanner input" at bounding box center [242, 44] width 132 height 31
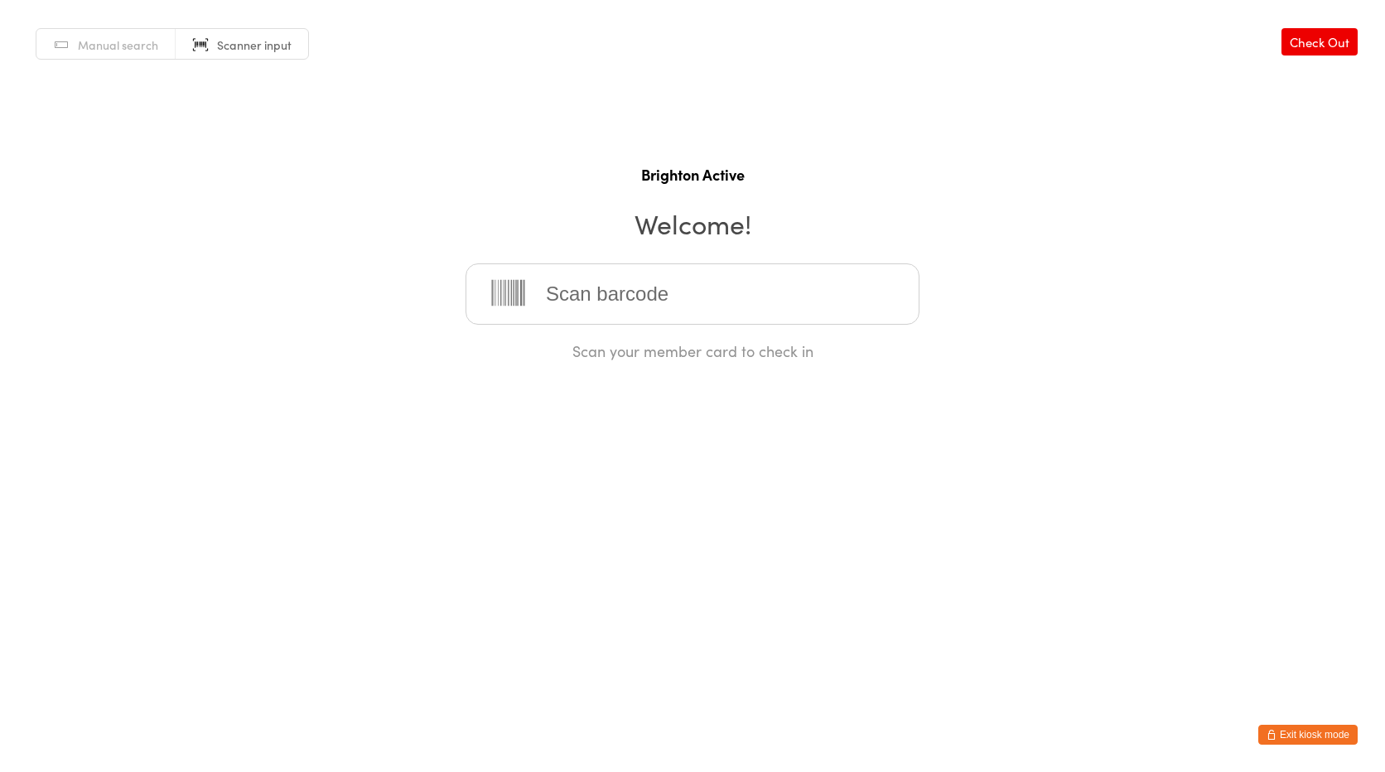
click at [1284, 731] on button "Exit kiosk mode" at bounding box center [1307, 735] width 99 height 20
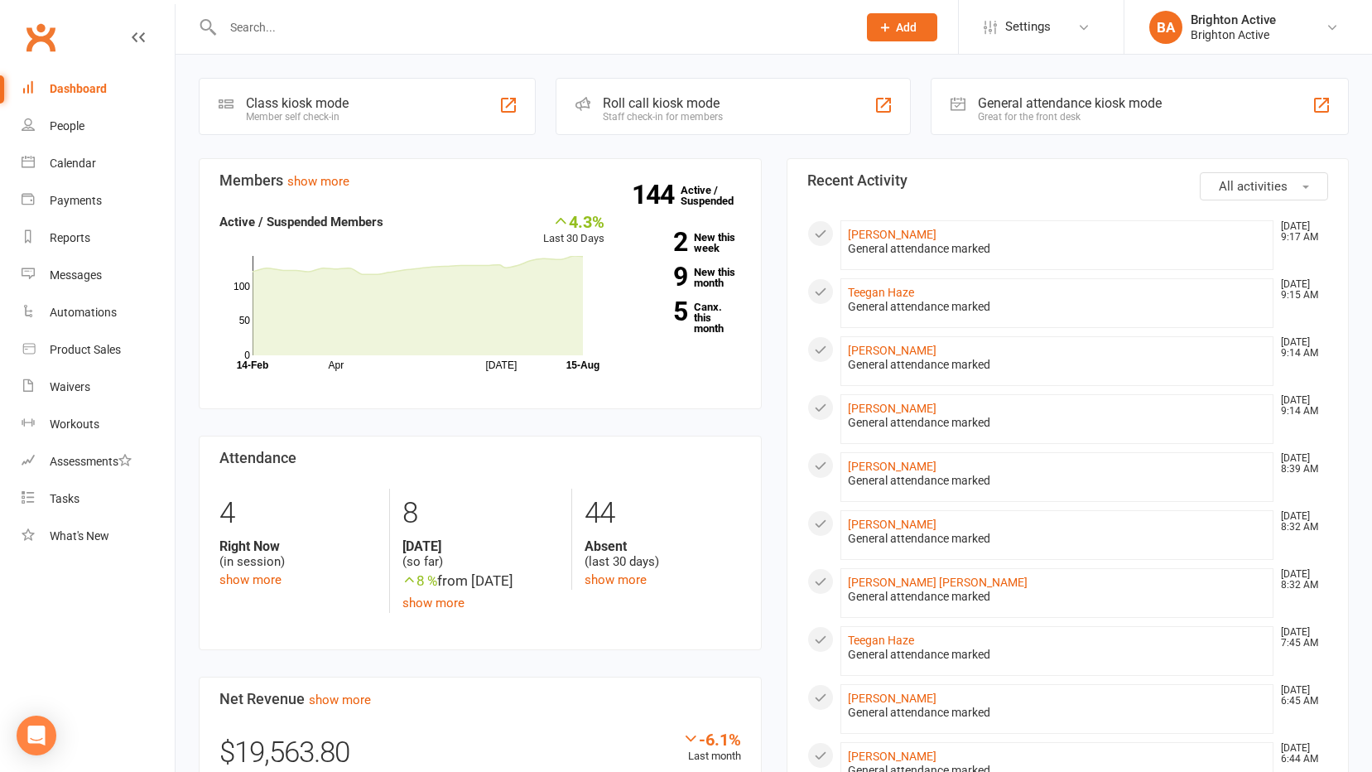
click at [1005, 116] on div "Great for the front desk" at bounding box center [1070, 117] width 184 height 12
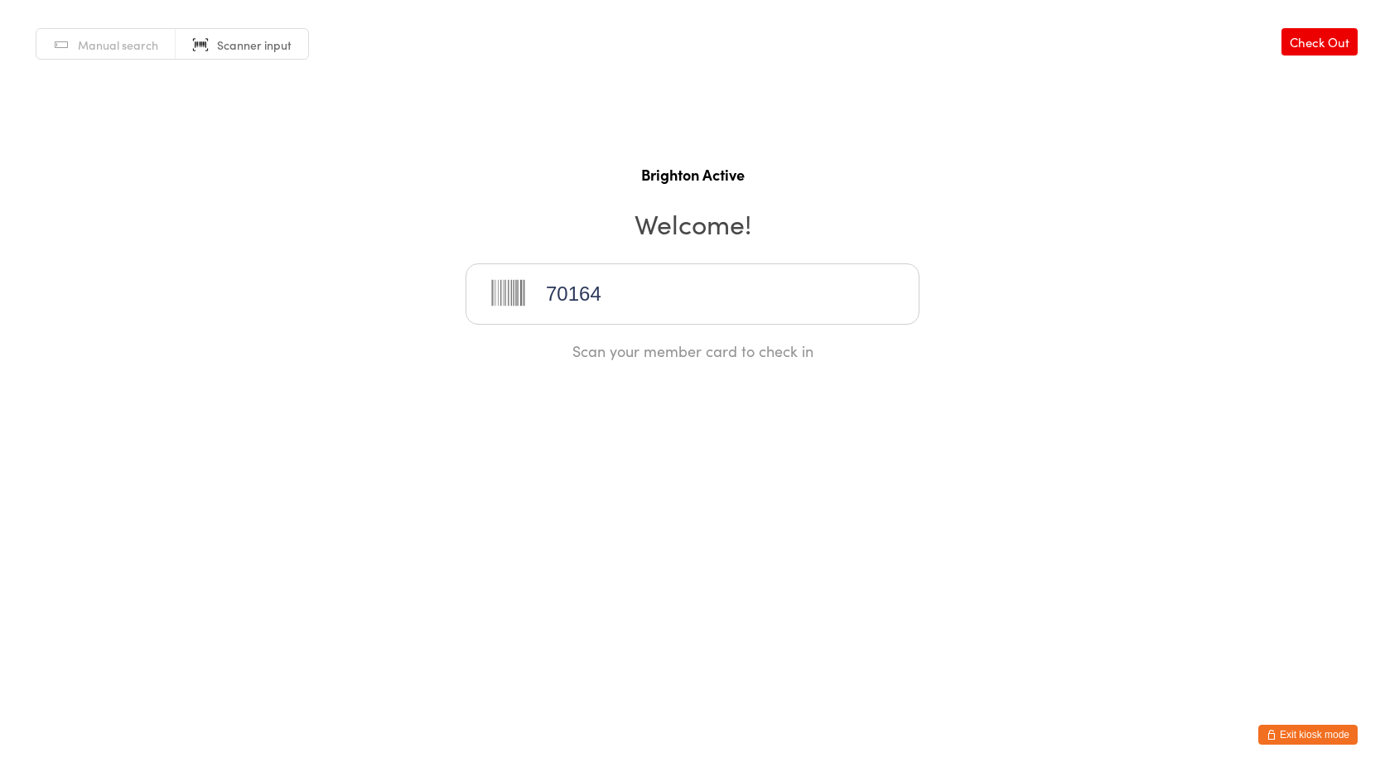
type input "70164"
click at [773, 311] on input "search" at bounding box center [692, 293] width 454 height 61
click at [243, 36] on span "Scanner input" at bounding box center [254, 44] width 75 height 17
click at [235, 47] on span "Scanner input" at bounding box center [254, 44] width 75 height 17
click at [581, 293] on input "search" at bounding box center [692, 293] width 454 height 61
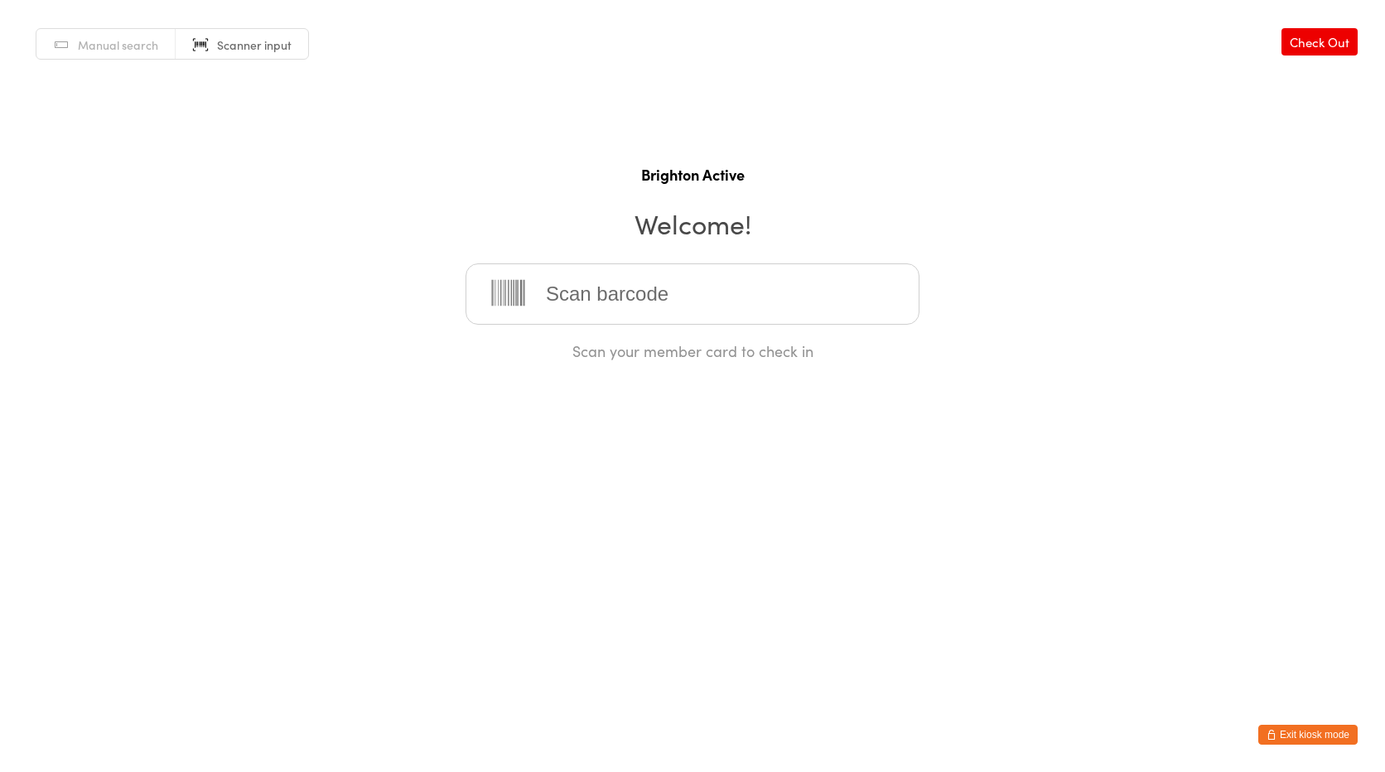
click at [1296, 734] on button "Exit kiosk mode" at bounding box center [1307, 735] width 99 height 20
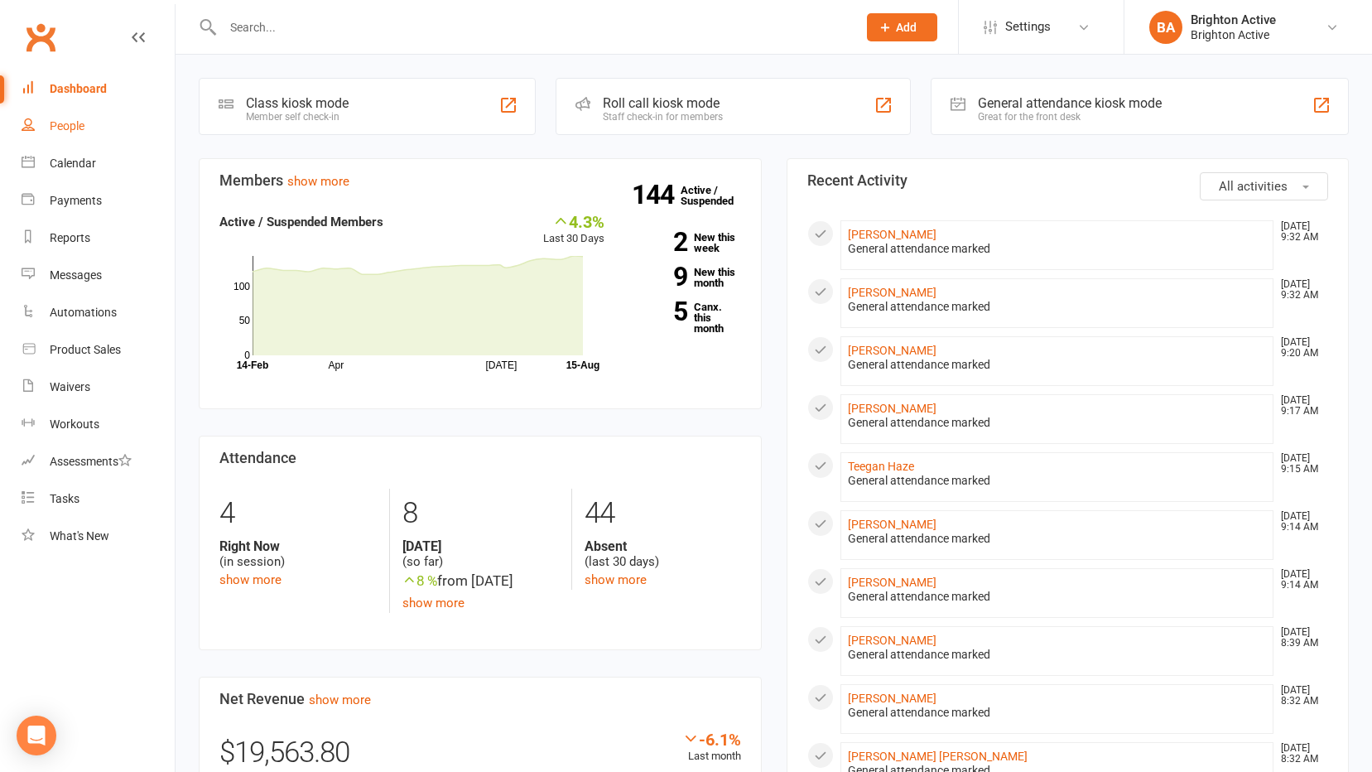
click at [65, 132] on div "People" at bounding box center [67, 125] width 35 height 13
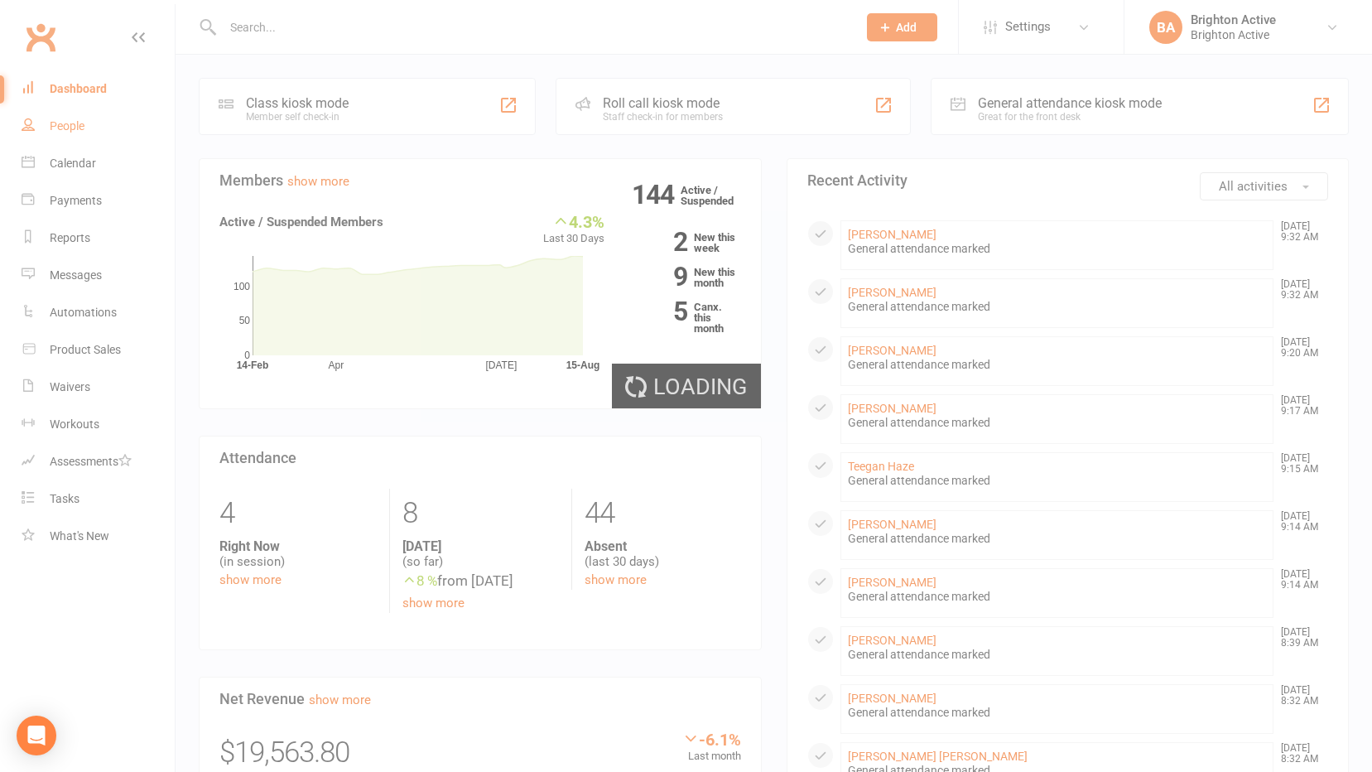
select select "100"
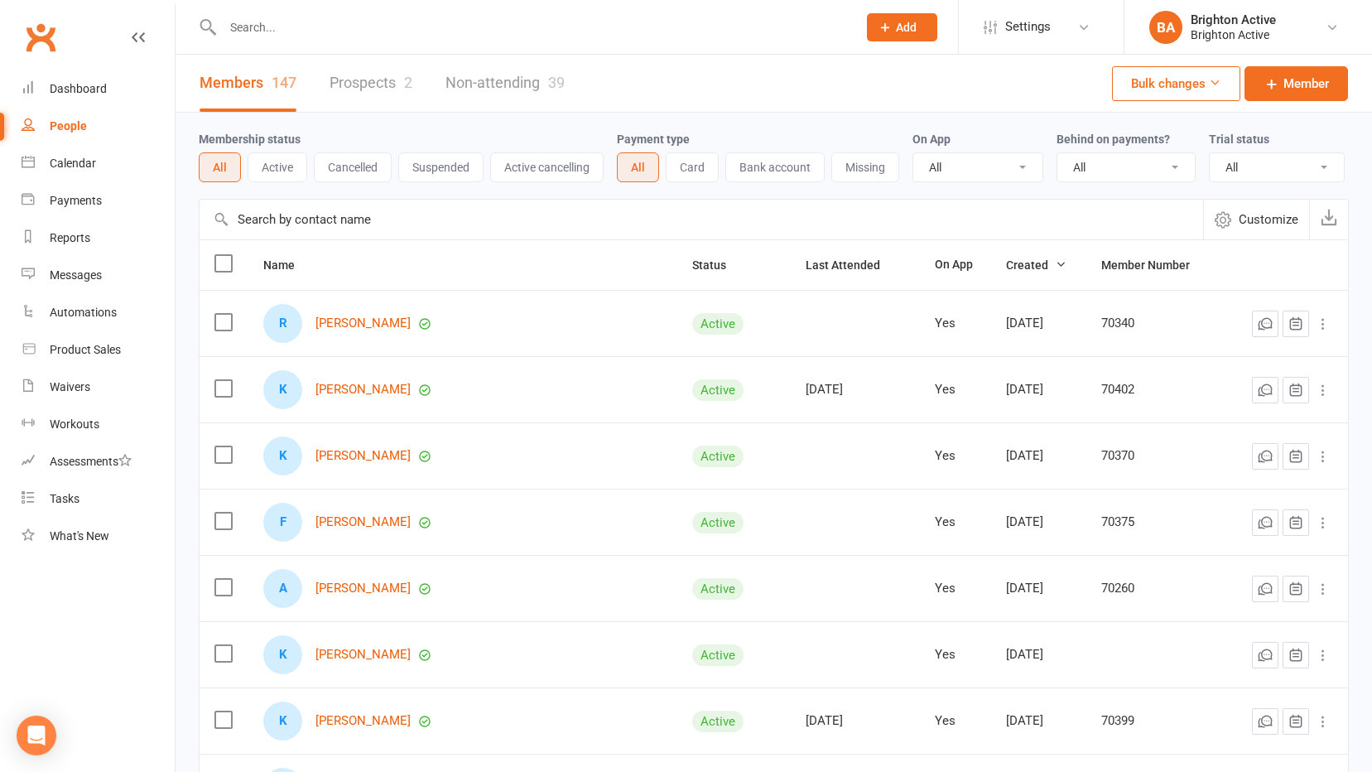
click at [1147, 161] on select "All No Yes" at bounding box center [1125, 167] width 137 height 28
select select "true"
click at [1059, 154] on select "All No Yes" at bounding box center [1125, 167] width 137 height 28
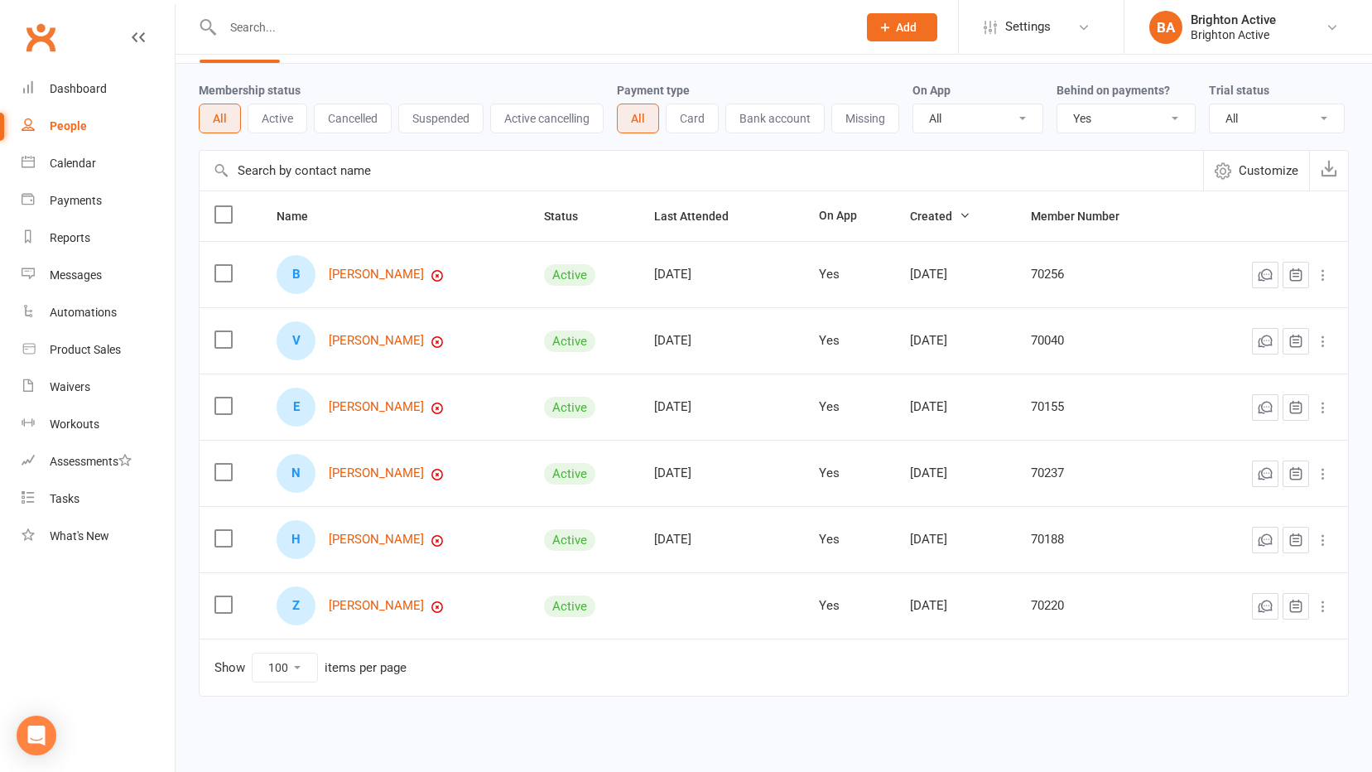
scroll to position [75, 0]
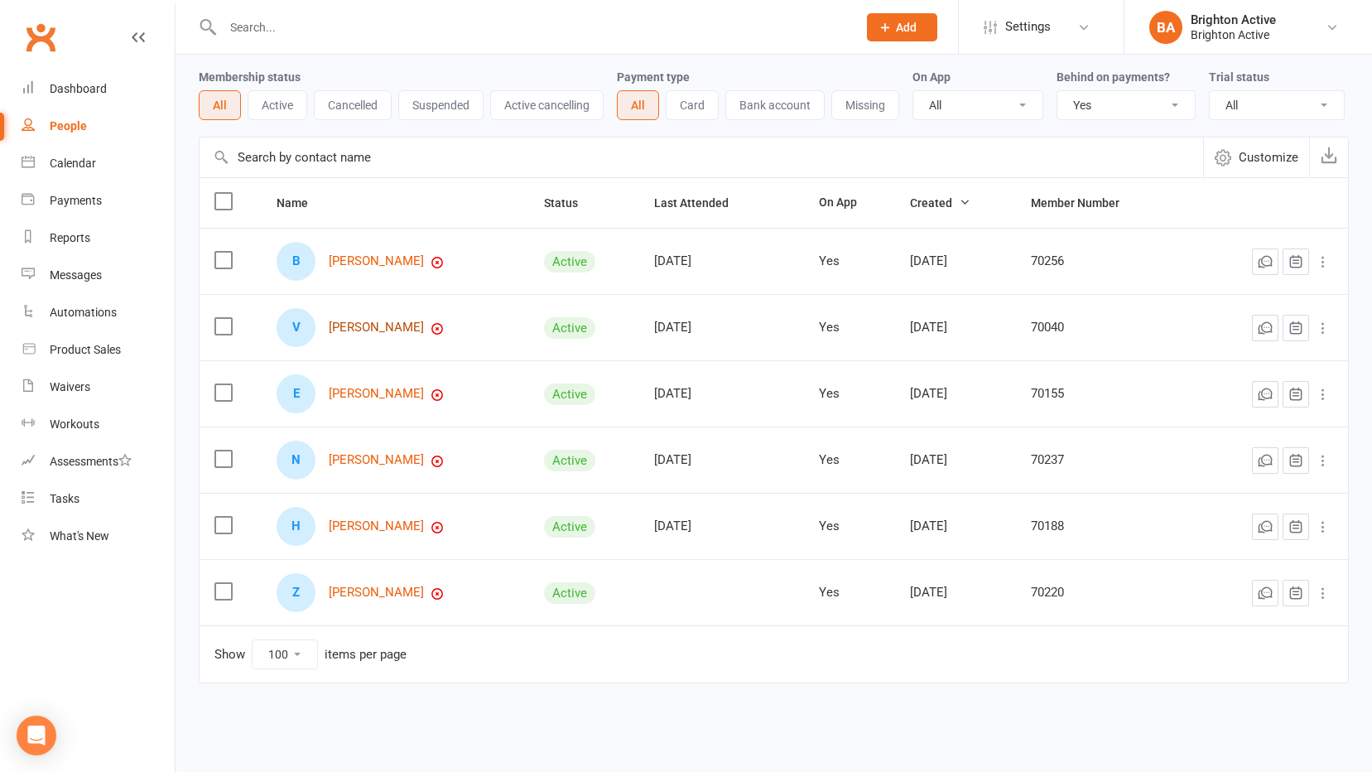
click at [378, 327] on link "Vilma Wells" at bounding box center [376, 327] width 95 height 14
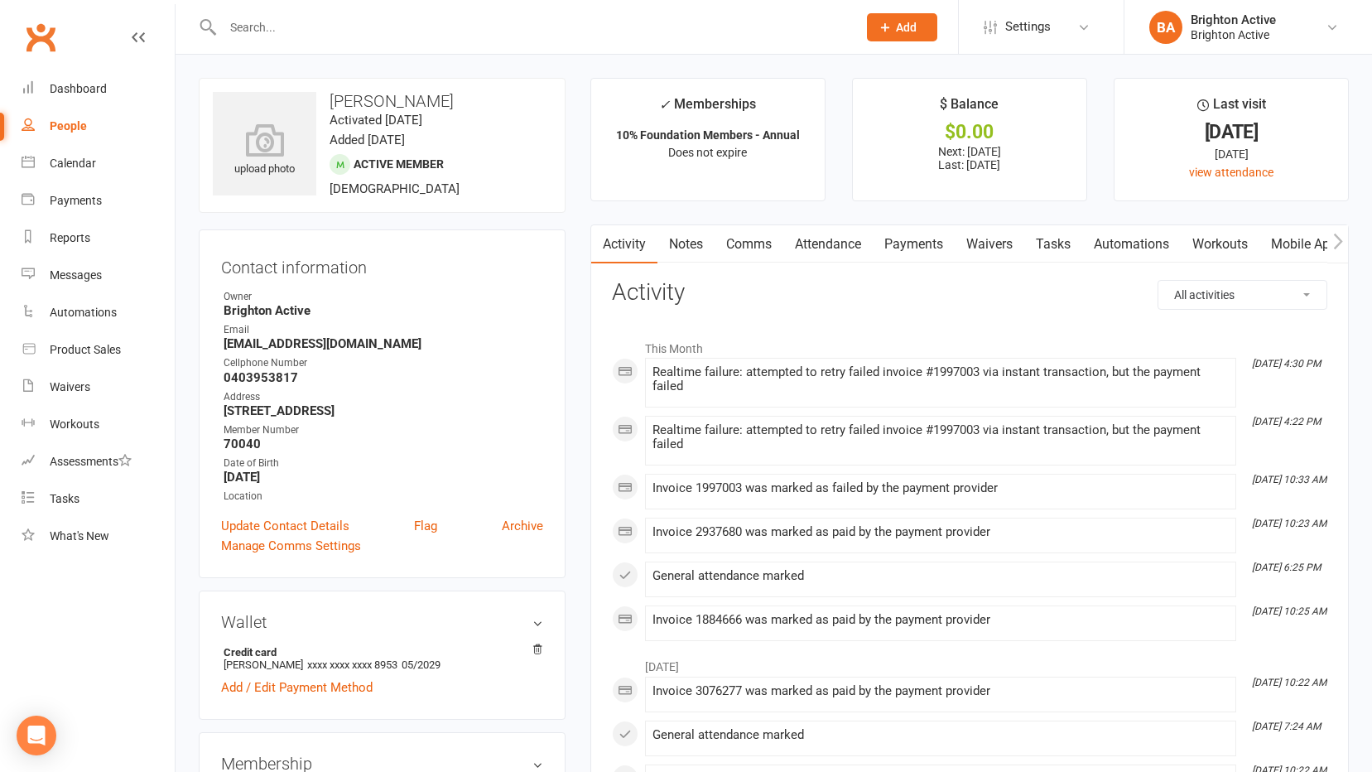
click at [699, 246] on link "Notes" at bounding box center [685, 244] width 57 height 38
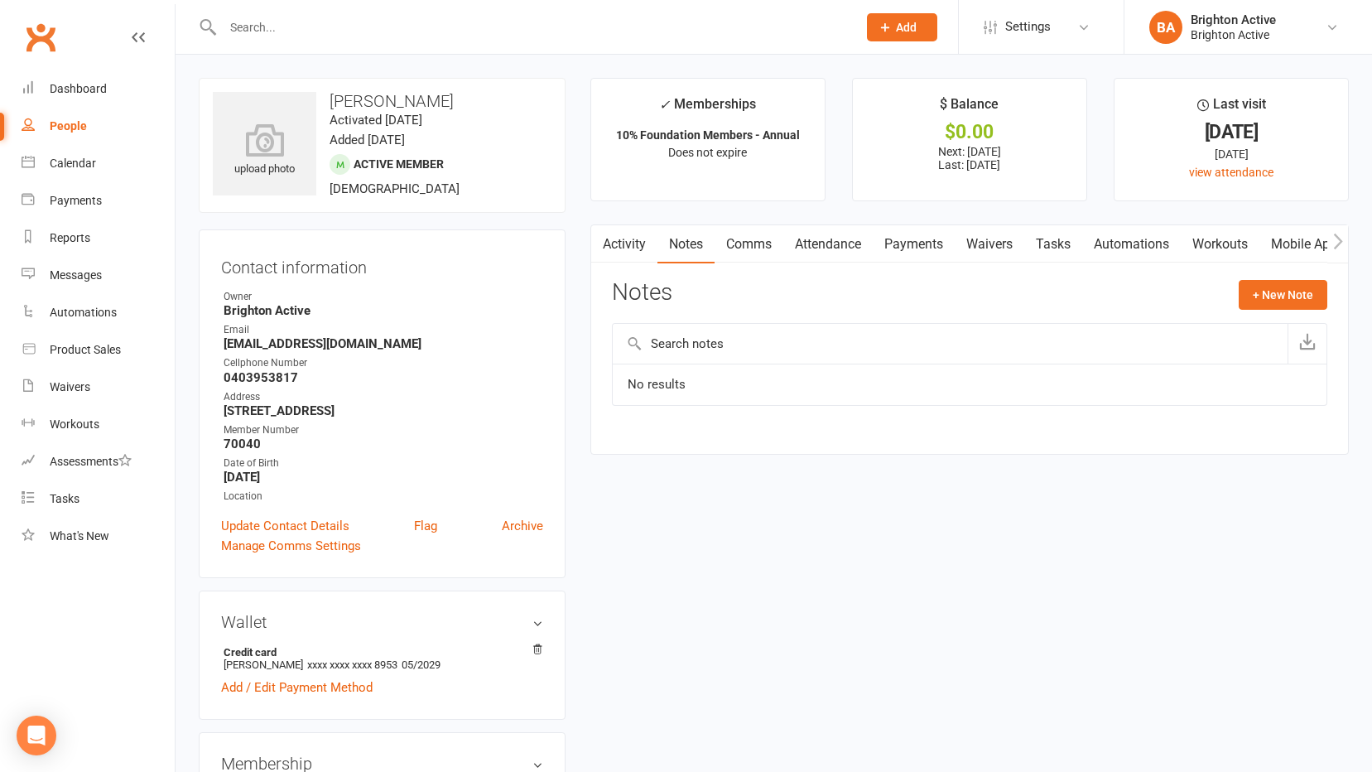
click at [633, 246] on link "Activity" at bounding box center [624, 244] width 66 height 38
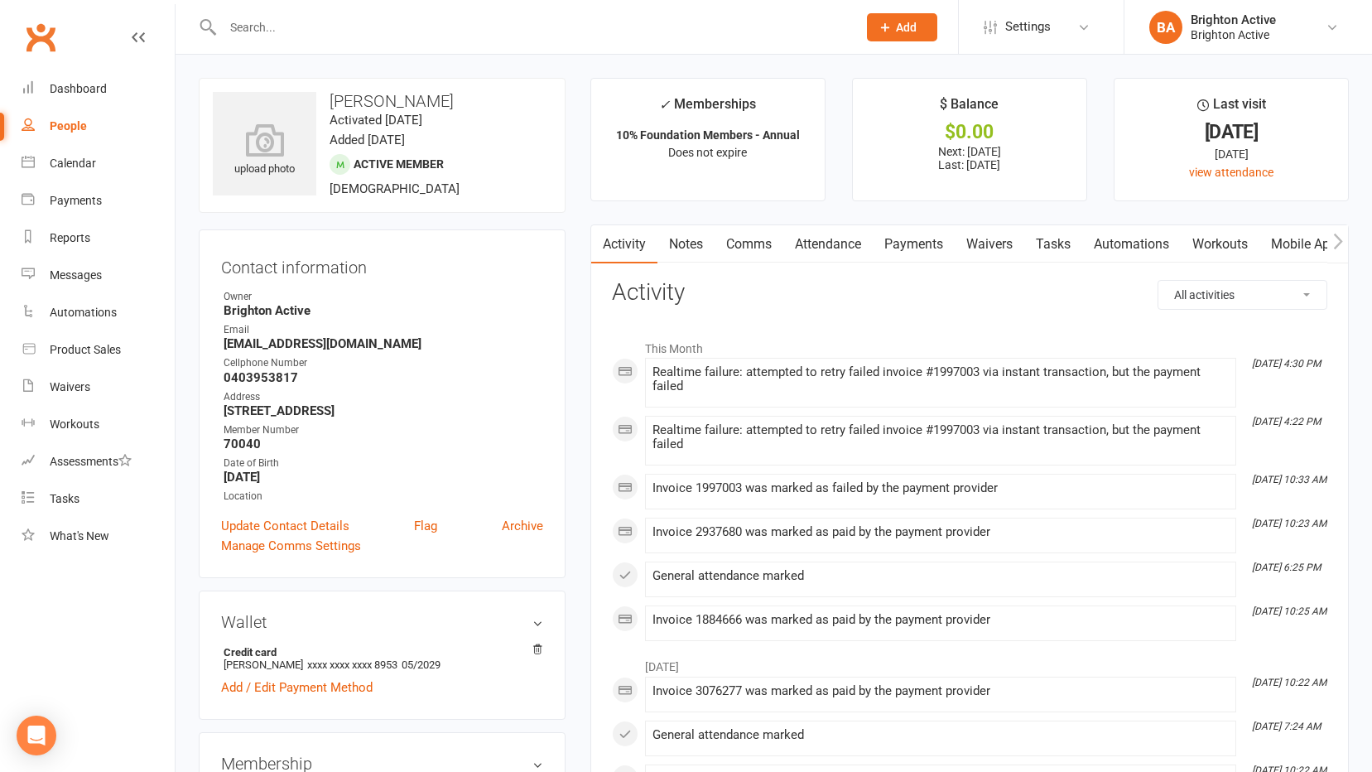
click at [918, 229] on link "Payments" at bounding box center [914, 244] width 82 height 38
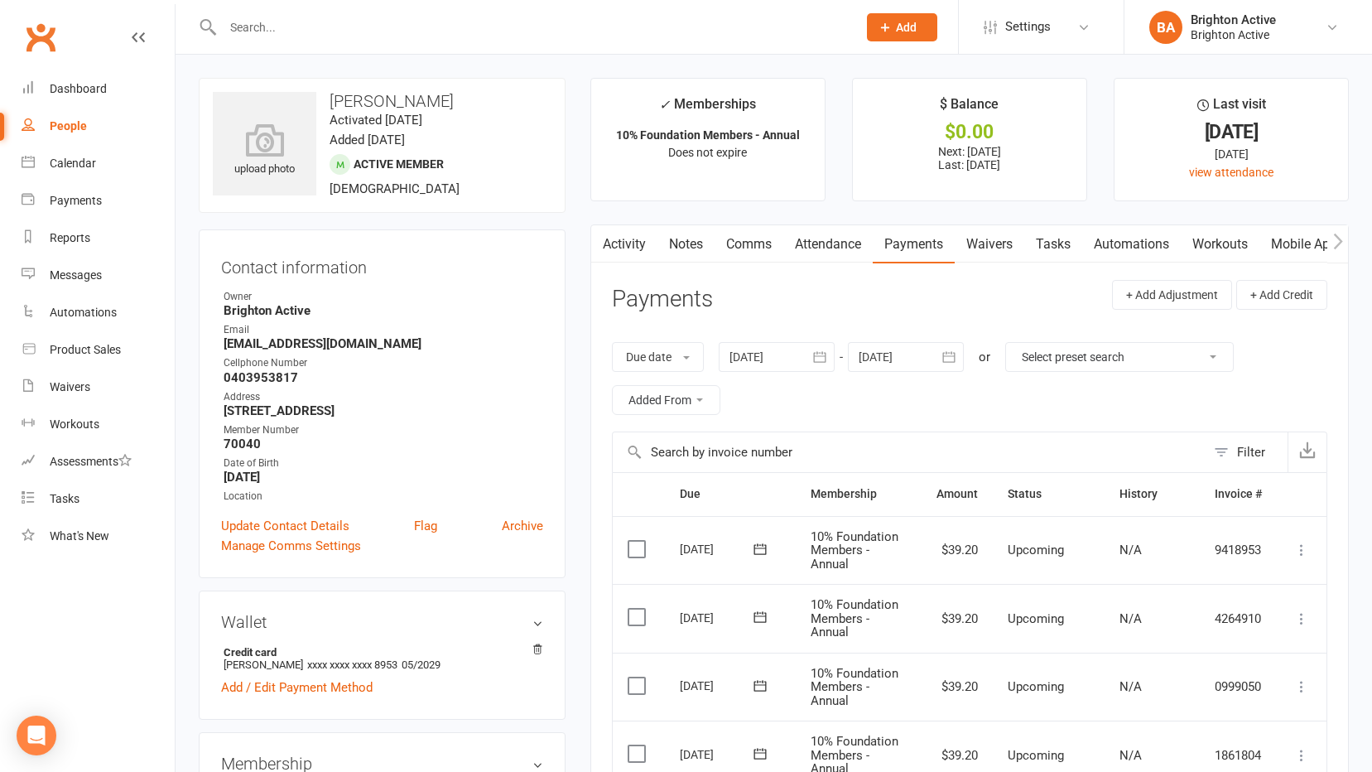
click at [604, 233] on icon "button" at bounding box center [602, 241] width 10 height 17
click at [633, 243] on link "Activity" at bounding box center [624, 244] width 66 height 38
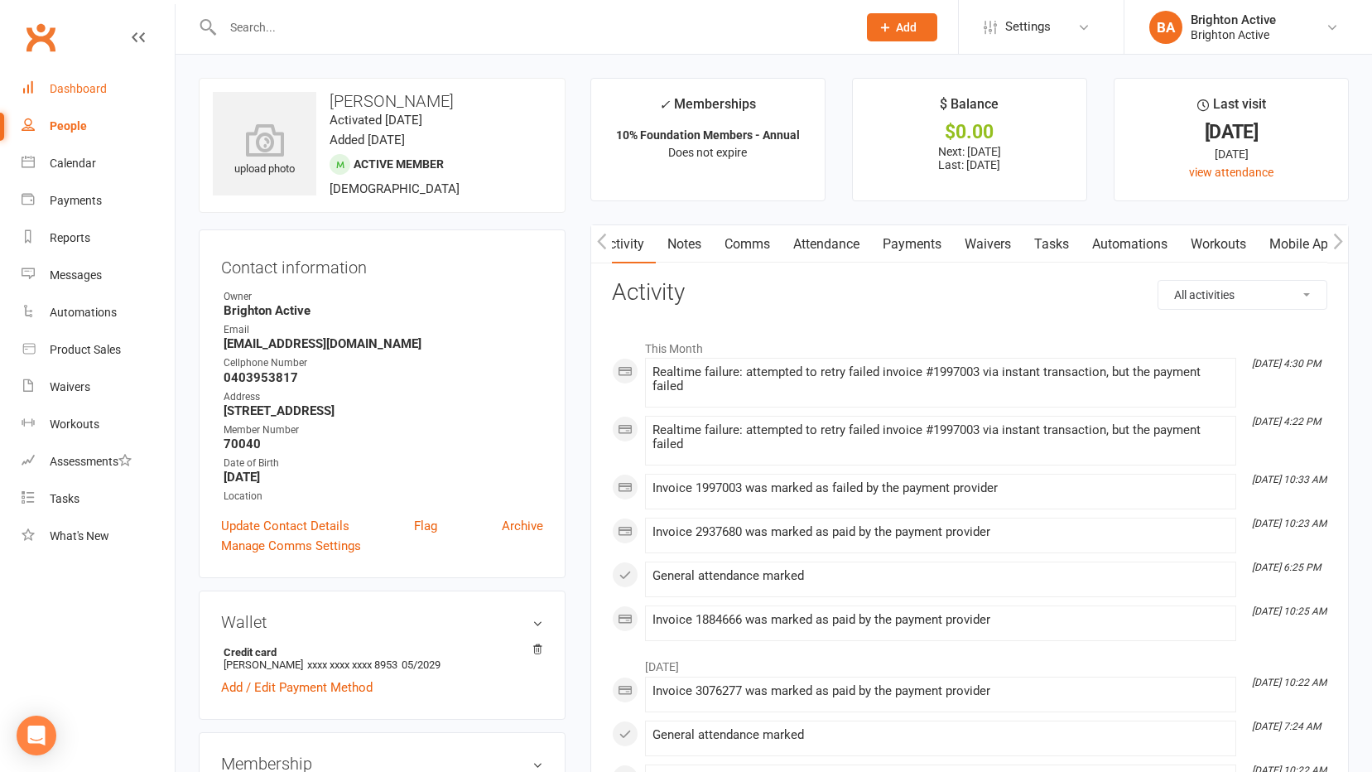
click at [65, 92] on div "Dashboard" at bounding box center [78, 88] width 57 height 13
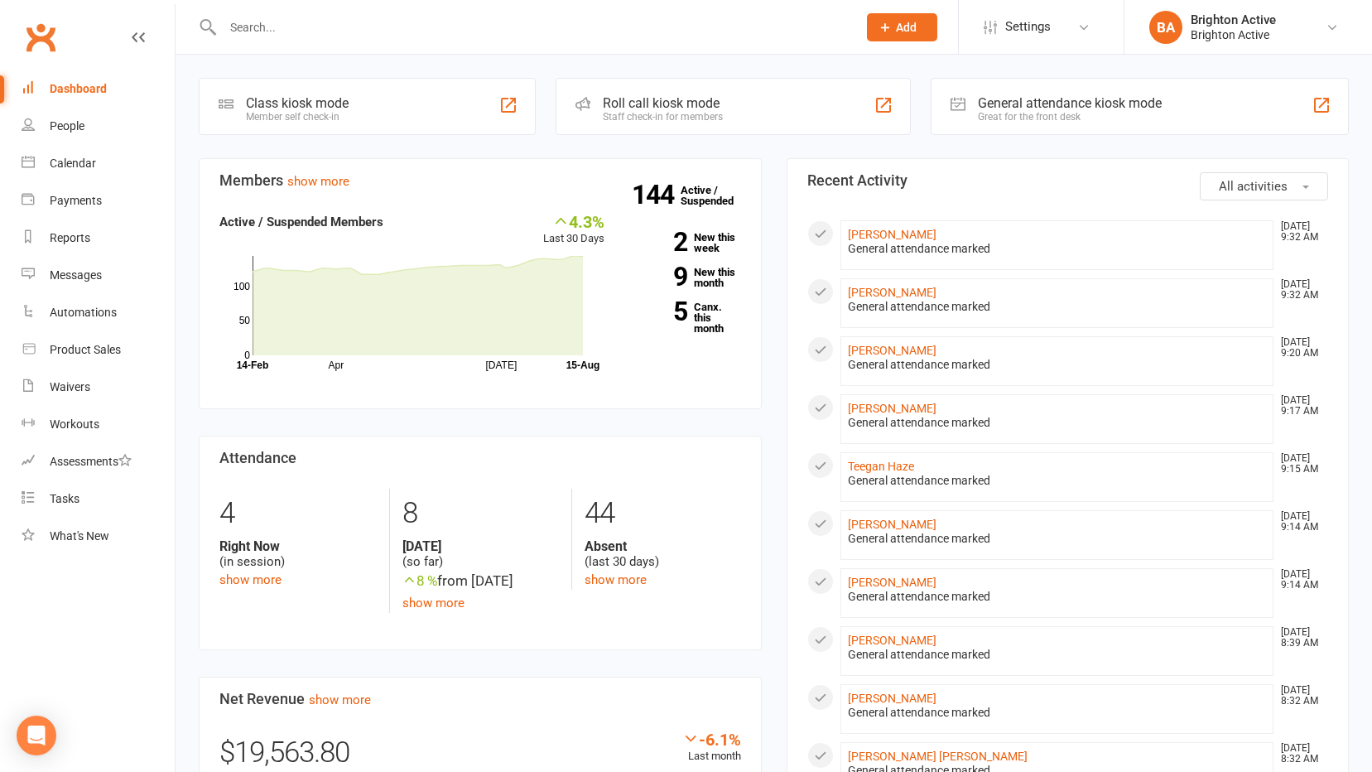
click at [1048, 118] on div "Great for the front desk" at bounding box center [1070, 117] width 184 height 12
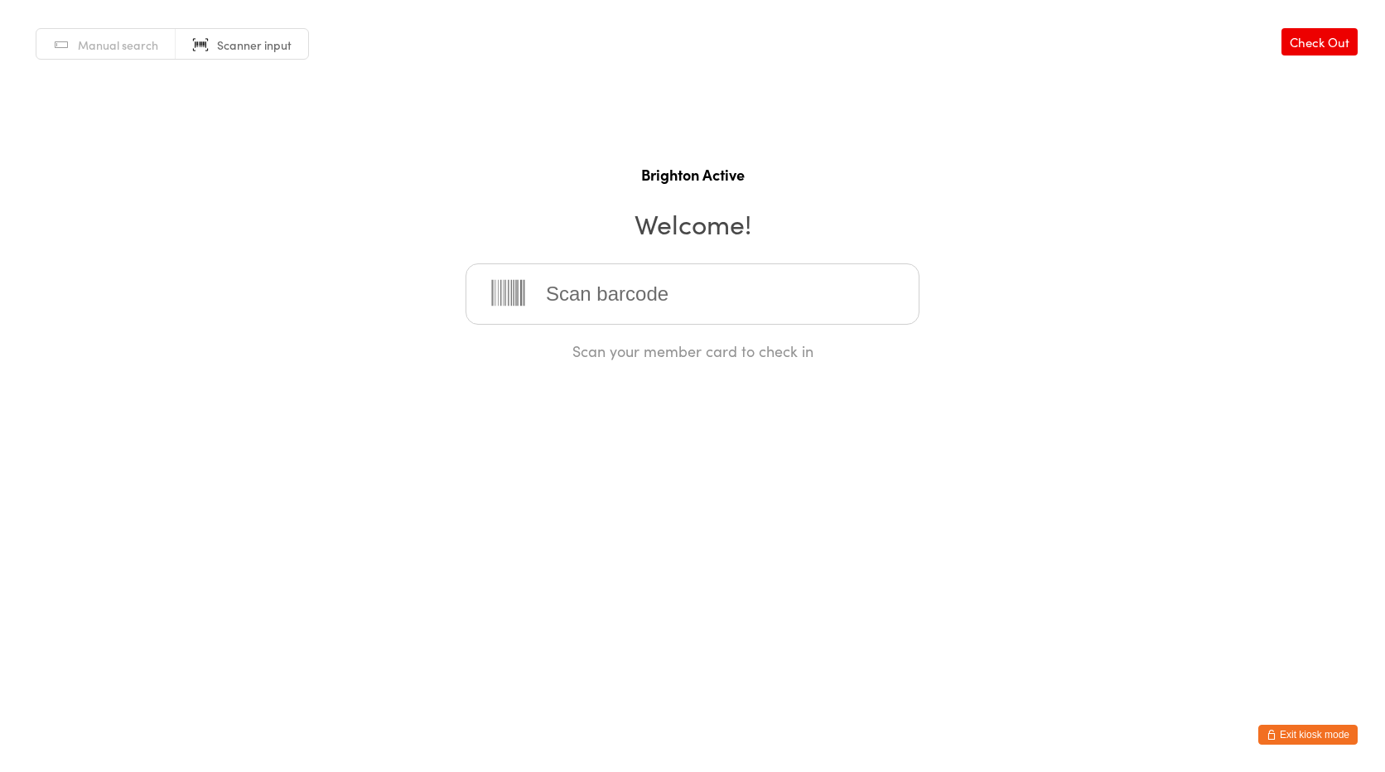
click at [594, 294] on input "search" at bounding box center [692, 293] width 454 height 61
drag, startPoint x: 372, startPoint y: 190, endPoint x: 503, endPoint y: 243, distance: 141.9
click at [372, 190] on div "Manual search Scanner input Check Out Brighton Active Welcome! Scan your member…" at bounding box center [692, 180] width 1385 height 361
click at [633, 306] on input "search" at bounding box center [692, 293] width 454 height 61
click at [1178, 179] on h1 "Brighton Active" at bounding box center [692, 174] width 1351 height 21
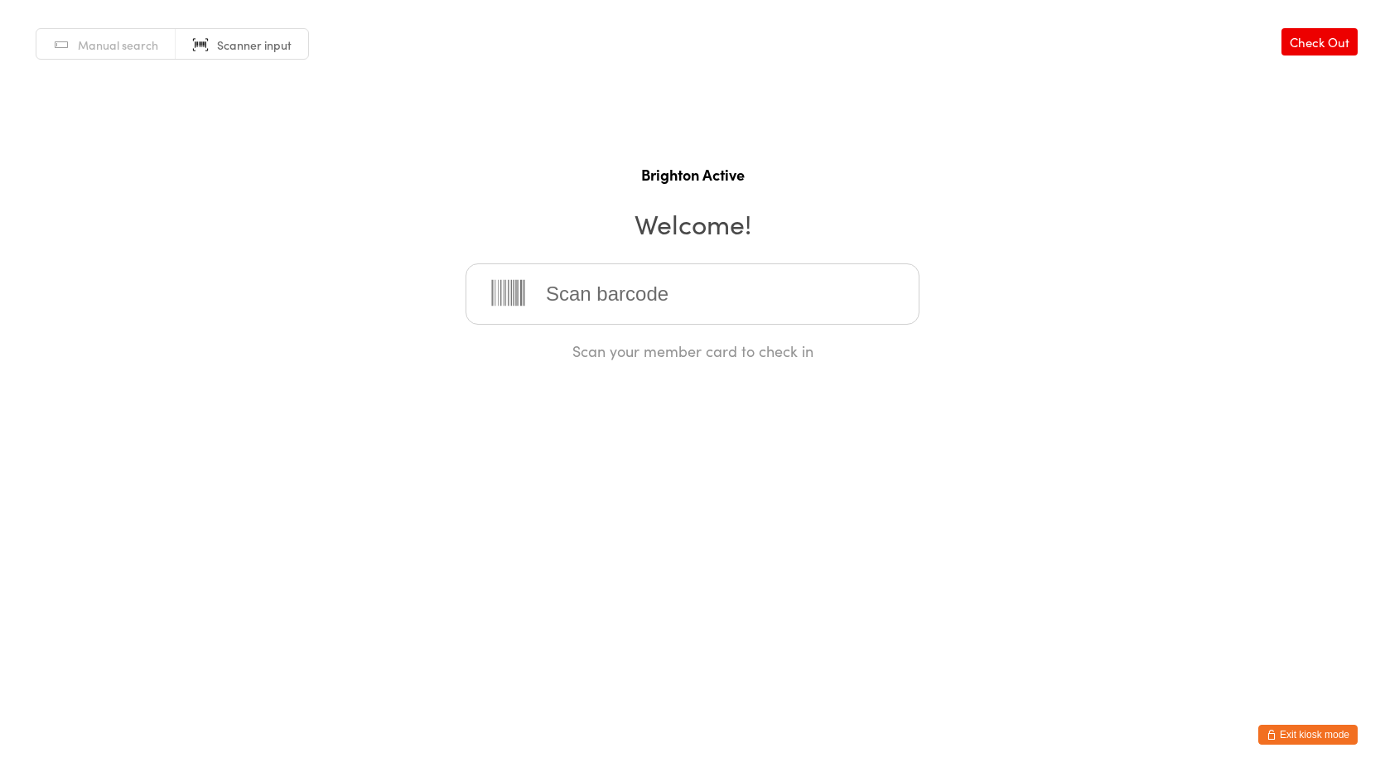
click at [92, 51] on span "Manual search" at bounding box center [118, 44] width 80 height 17
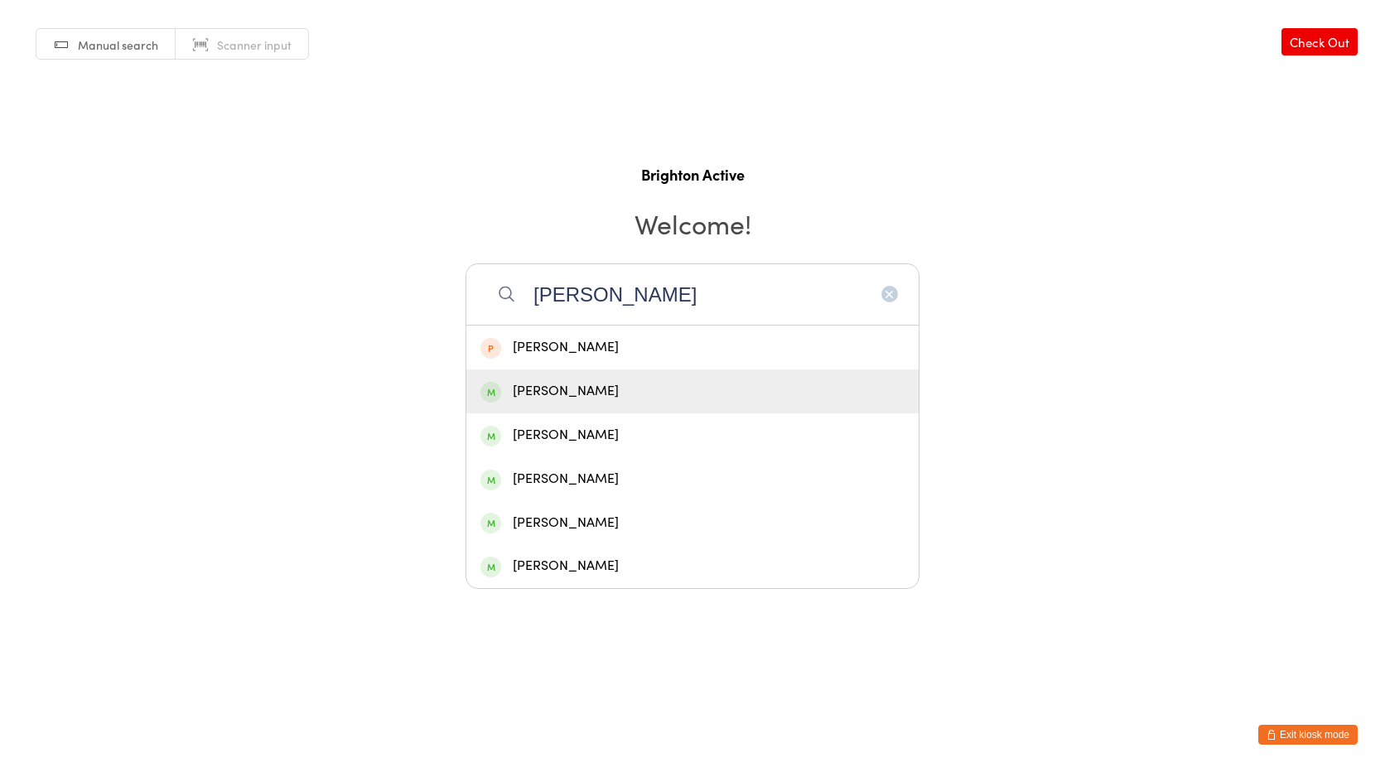
type input "[PERSON_NAME]"
click at [557, 379] on div "[PERSON_NAME]" at bounding box center [692, 391] width 452 height 44
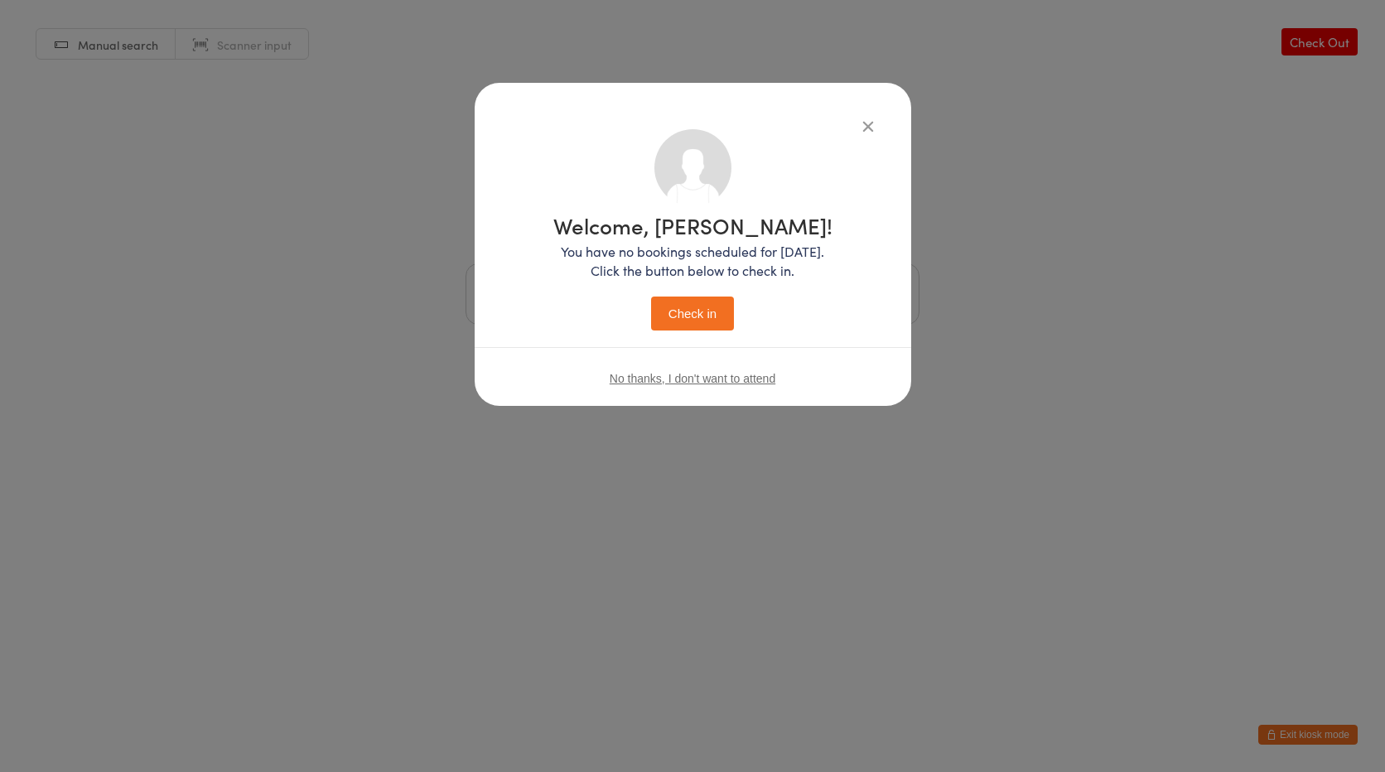
click at [683, 312] on button "Check in" at bounding box center [692, 313] width 83 height 34
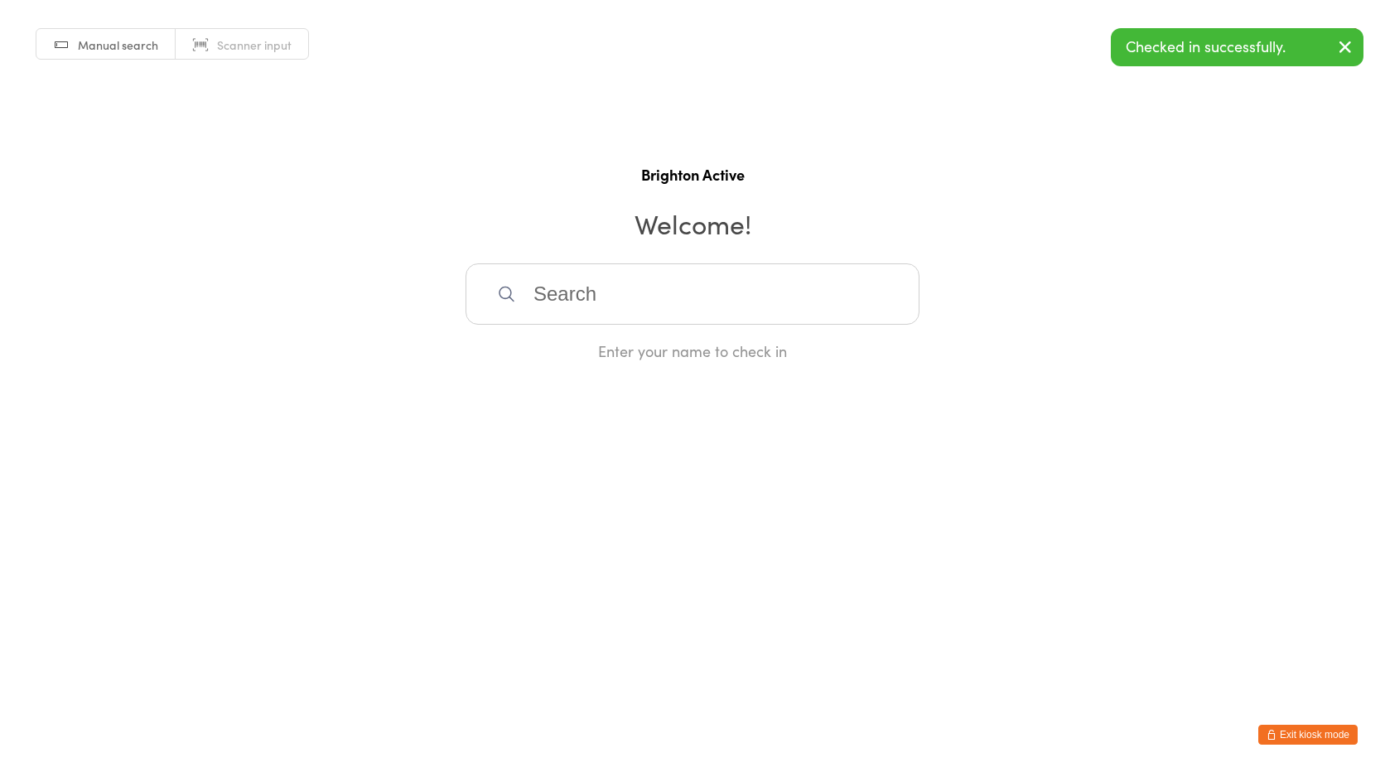
drag, startPoint x: 237, startPoint y: 37, endPoint x: 286, endPoint y: 2, distance: 60.5
click at [238, 37] on span "Scanner input" at bounding box center [254, 44] width 75 height 17
click at [134, 69] on div "Manual search Scanner input Check Out Brighton Active Welcome! Scan your member…" at bounding box center [692, 180] width 1385 height 361
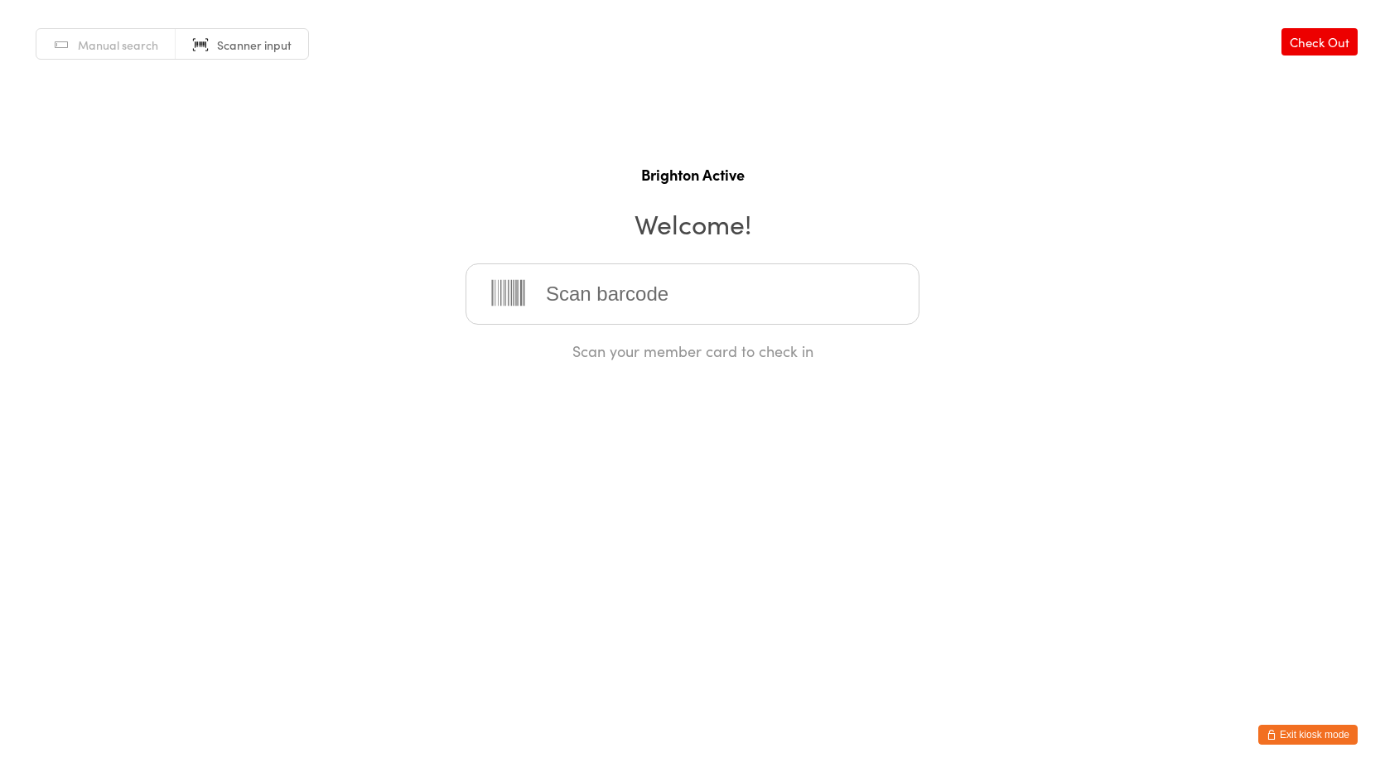
drag, startPoint x: 137, startPoint y: 51, endPoint x: 298, endPoint y: 23, distance: 163.1
click at [137, 51] on span "Manual search" at bounding box center [118, 44] width 80 height 17
click at [229, 41] on span "Scanner input" at bounding box center [254, 44] width 75 height 17
